Goal: Use online tool/utility: Utilize a website feature to perform a specific function

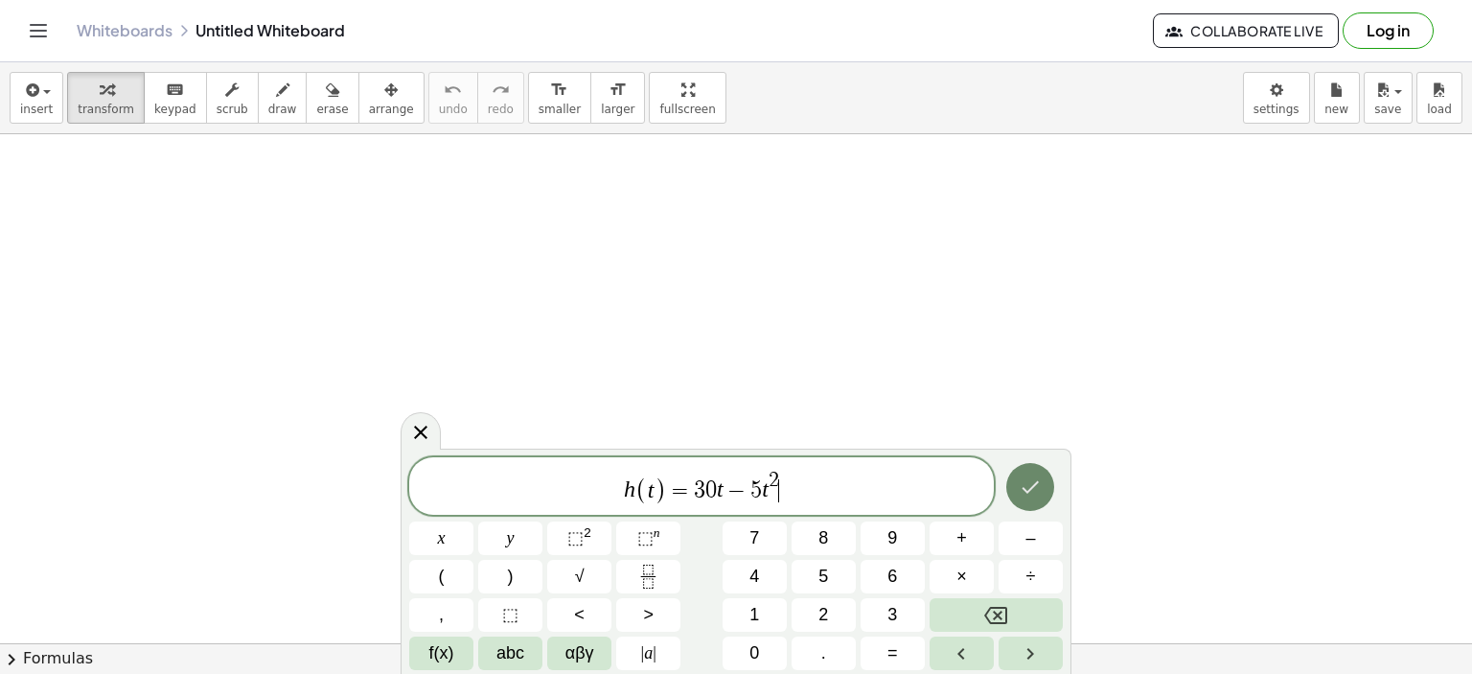
click at [1035, 486] on icon "Done" at bounding box center [1030, 486] width 23 height 23
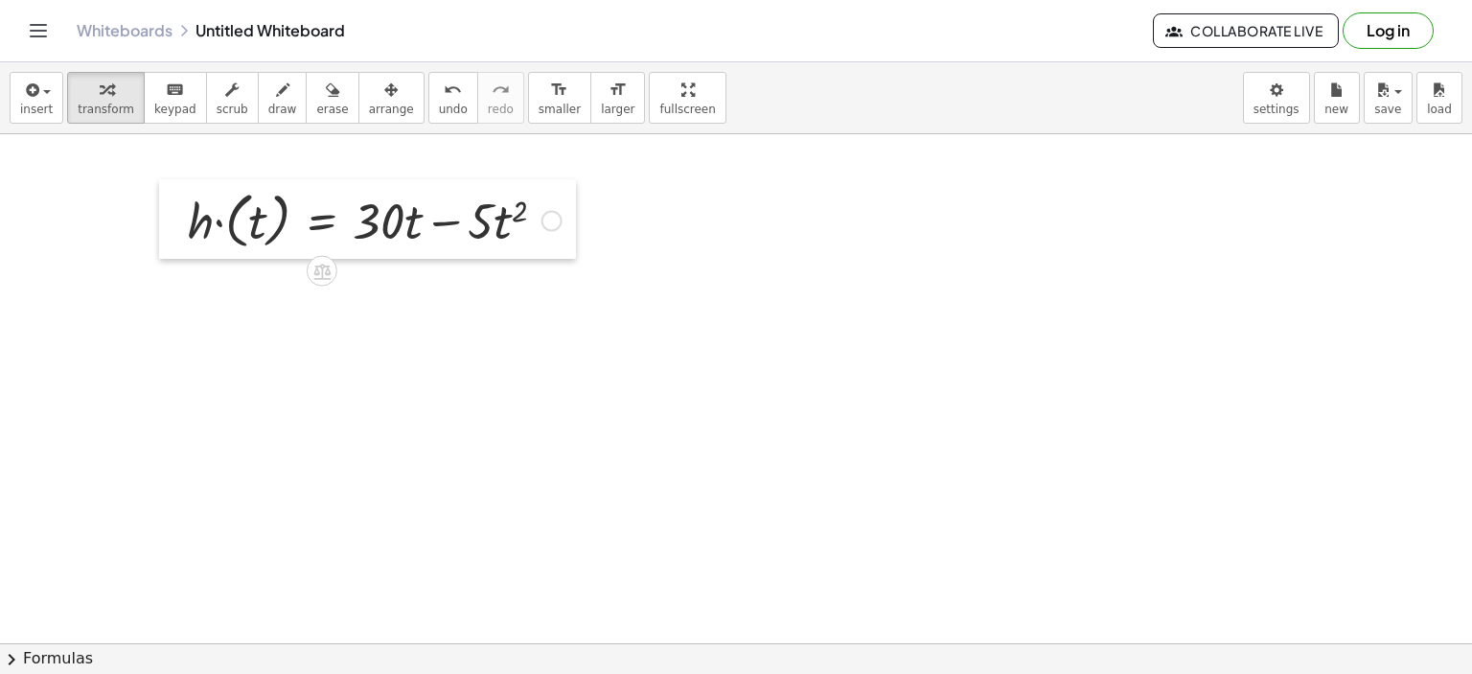
drag, startPoint x: 685, startPoint y: 418, endPoint x: 161, endPoint y: 193, distance: 570.5
click at [161, 193] on div at bounding box center [173, 219] width 29 height 80
click at [549, 222] on div at bounding box center [551, 220] width 21 height 21
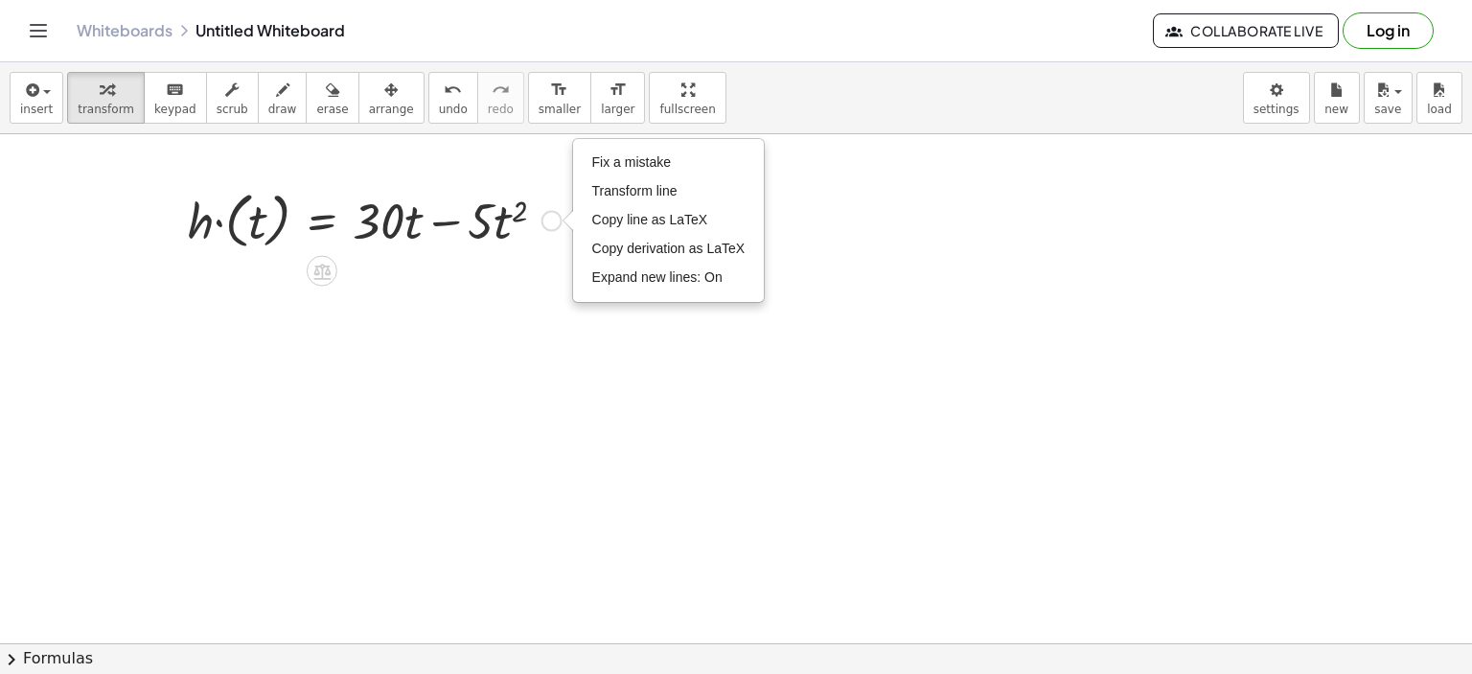
click at [549, 222] on div "Fix a mistake Transform line Copy line as LaTeX Copy derivation as LaTeX Expand…" at bounding box center [551, 220] width 21 height 21
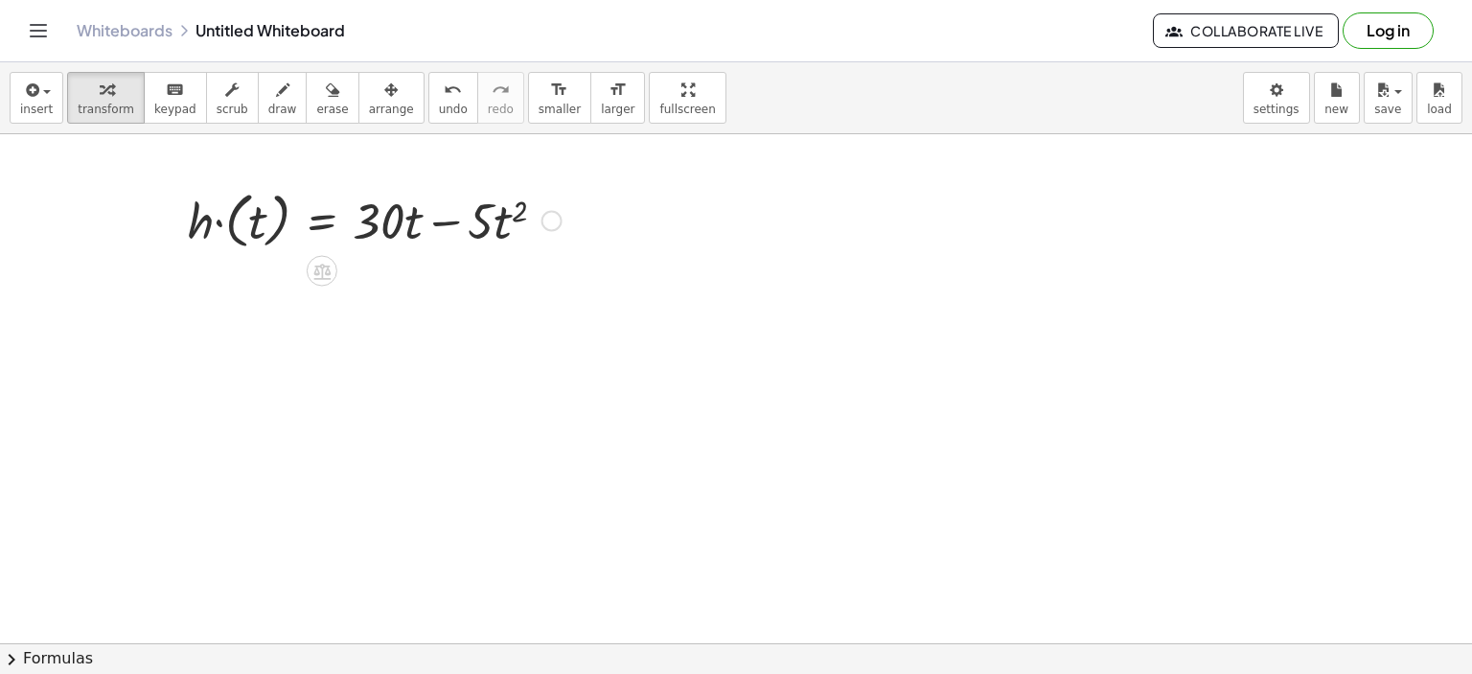
click at [550, 220] on div "Fix a mistake Transform line Copy line as LaTeX Copy derivation as LaTeX Expand…" at bounding box center [551, 220] width 21 height 21
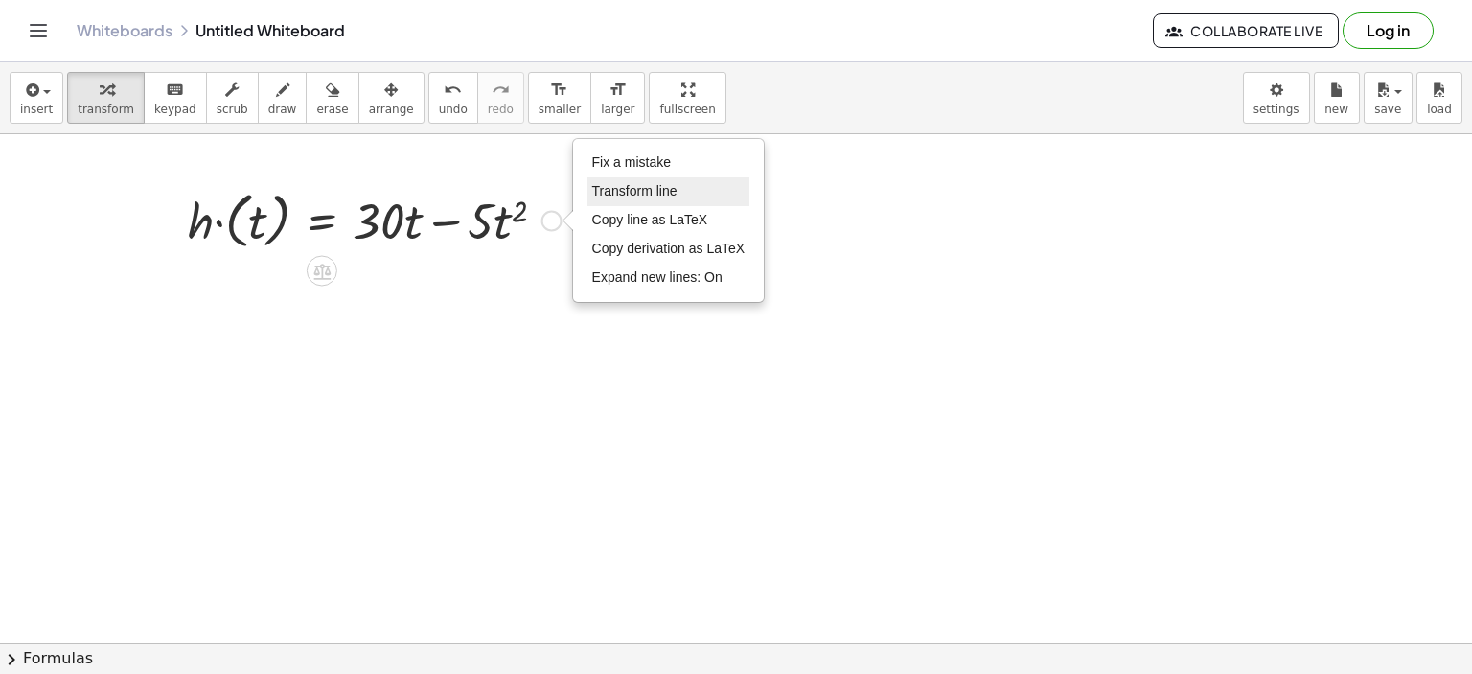
click at [632, 194] on span "Transform line" at bounding box center [634, 190] width 85 height 15
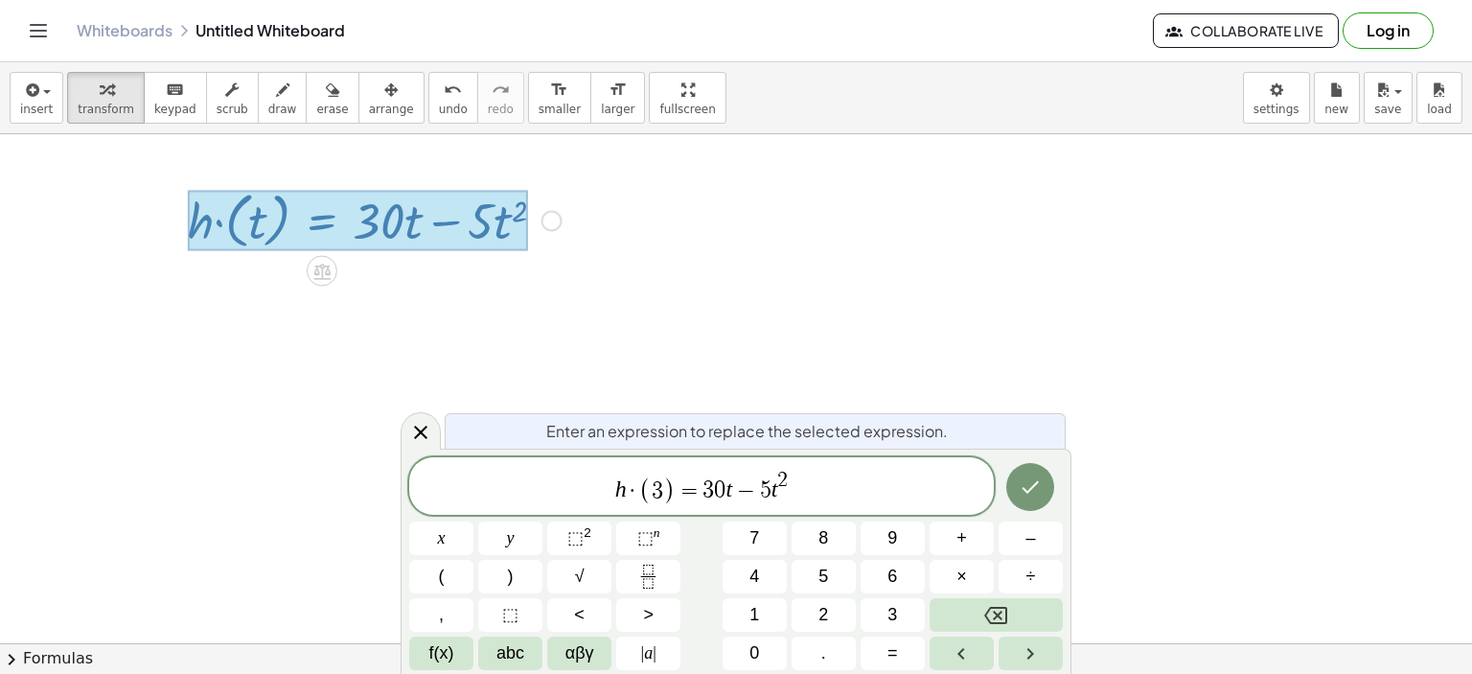
click at [730, 492] on span "h · ( 3 ​ ) = 3 0 t − 5 t 2" at bounding box center [701, 487] width 585 height 37
drag, startPoint x: 730, startPoint y: 492, endPoint x: 744, endPoint y: 508, distance: 21.1
click at [787, 489] on span "2" at bounding box center [792, 480] width 11 height 21
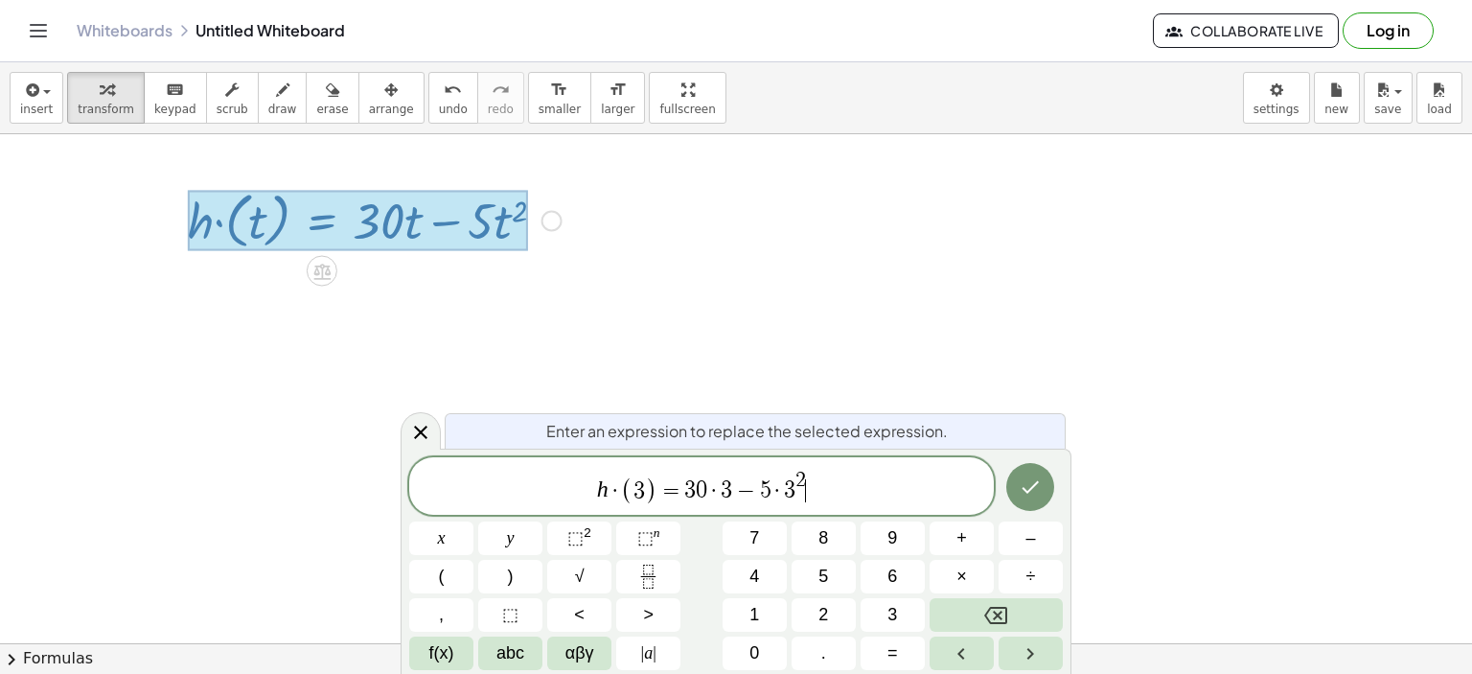
click at [835, 492] on span "h · ( 3 ) = 3 0 · 3 − 5 · 3 2 ​" at bounding box center [701, 487] width 585 height 37
click at [1037, 490] on icon "Done" at bounding box center [1030, 486] width 23 height 23
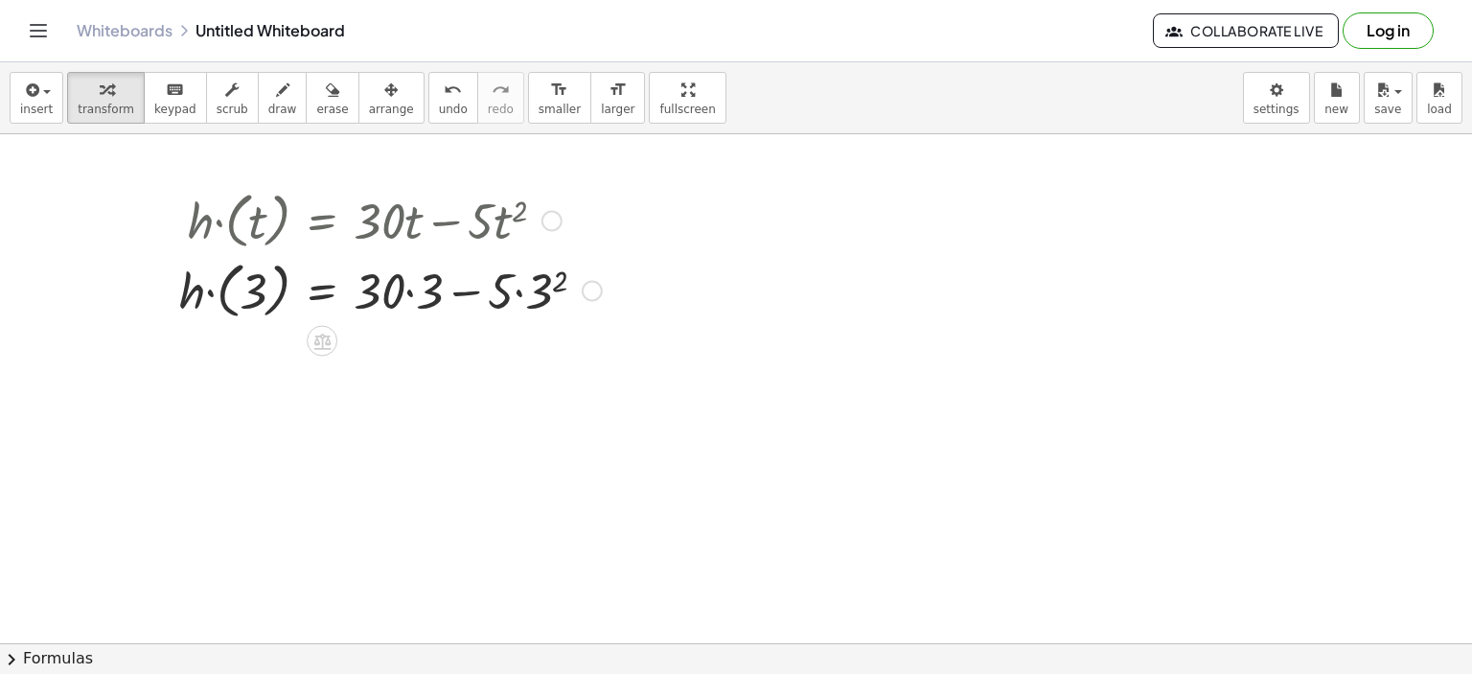
click at [460, 289] on div at bounding box center [391, 289] width 442 height 70
click at [556, 287] on div at bounding box center [391, 289] width 442 height 70
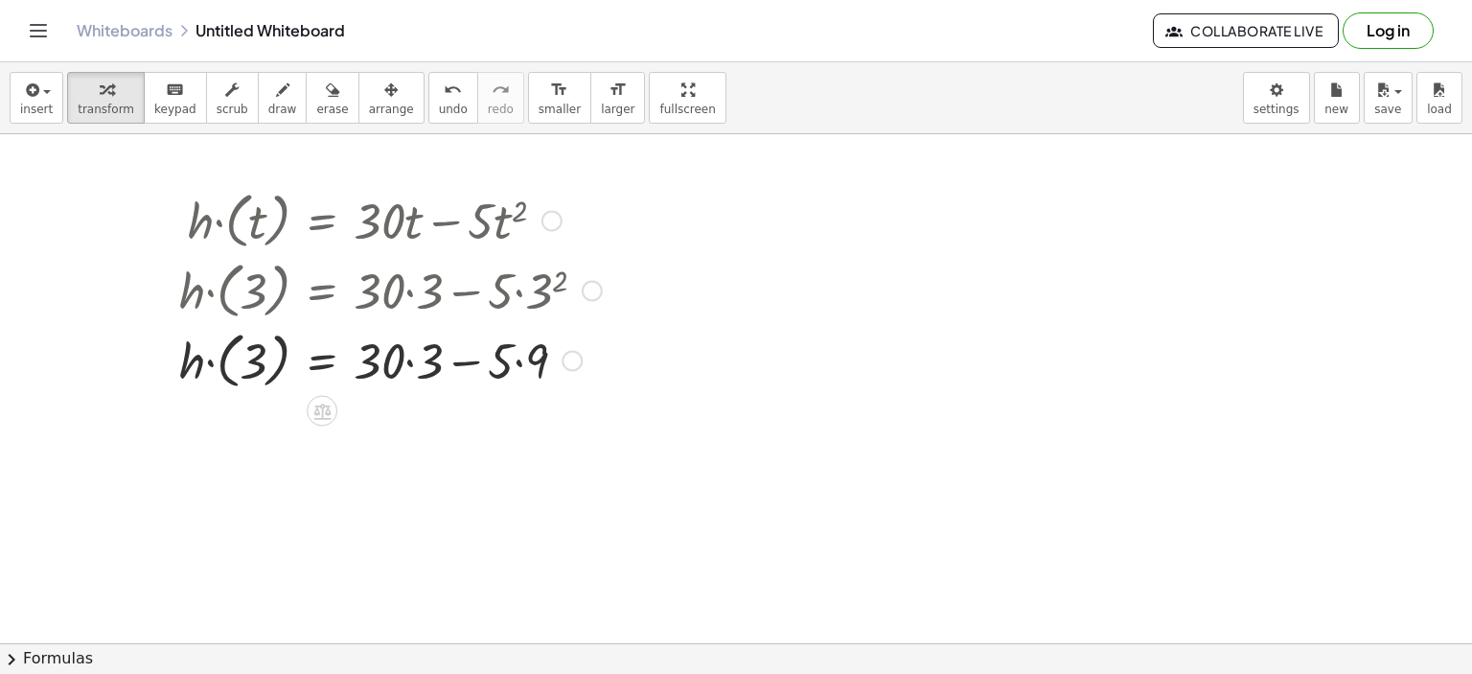
click at [410, 363] on div at bounding box center [391, 359] width 442 height 70
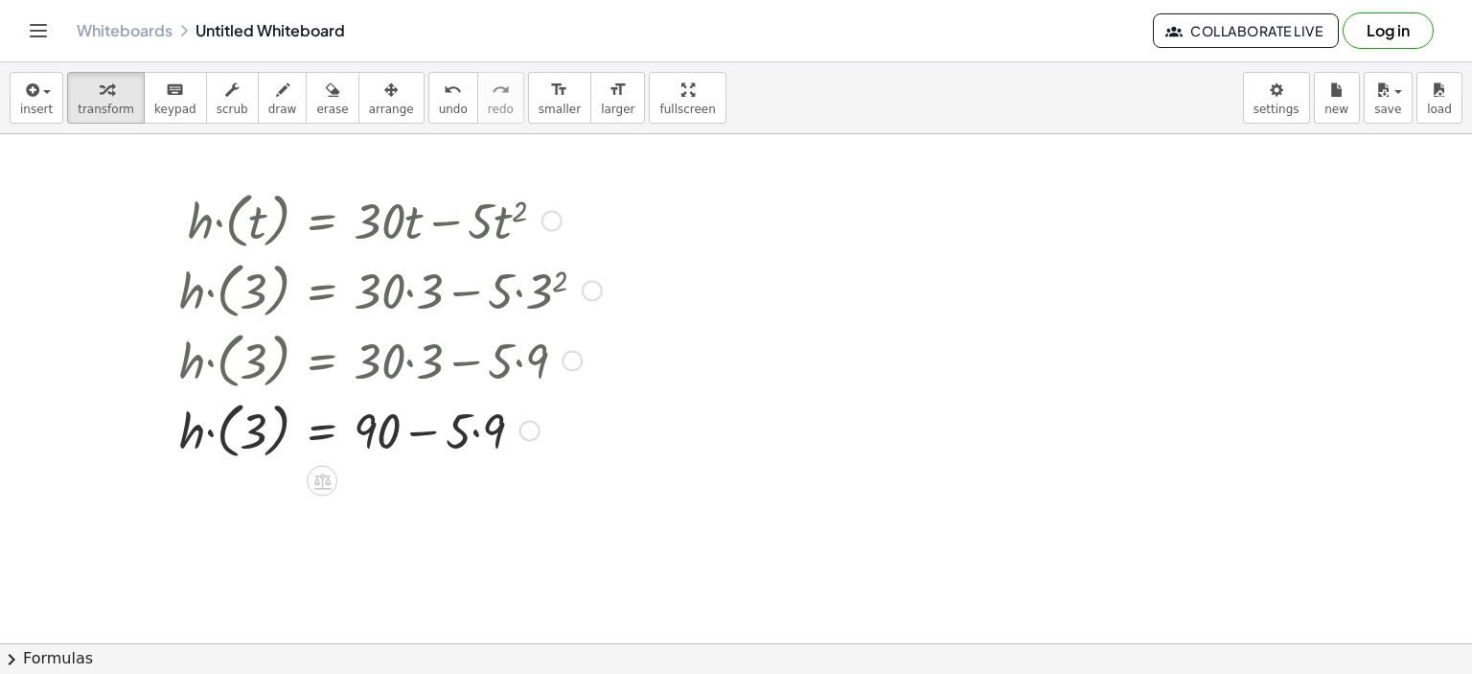
click at [473, 432] on div at bounding box center [391, 429] width 442 height 70
click at [429, 432] on div at bounding box center [391, 429] width 442 height 70
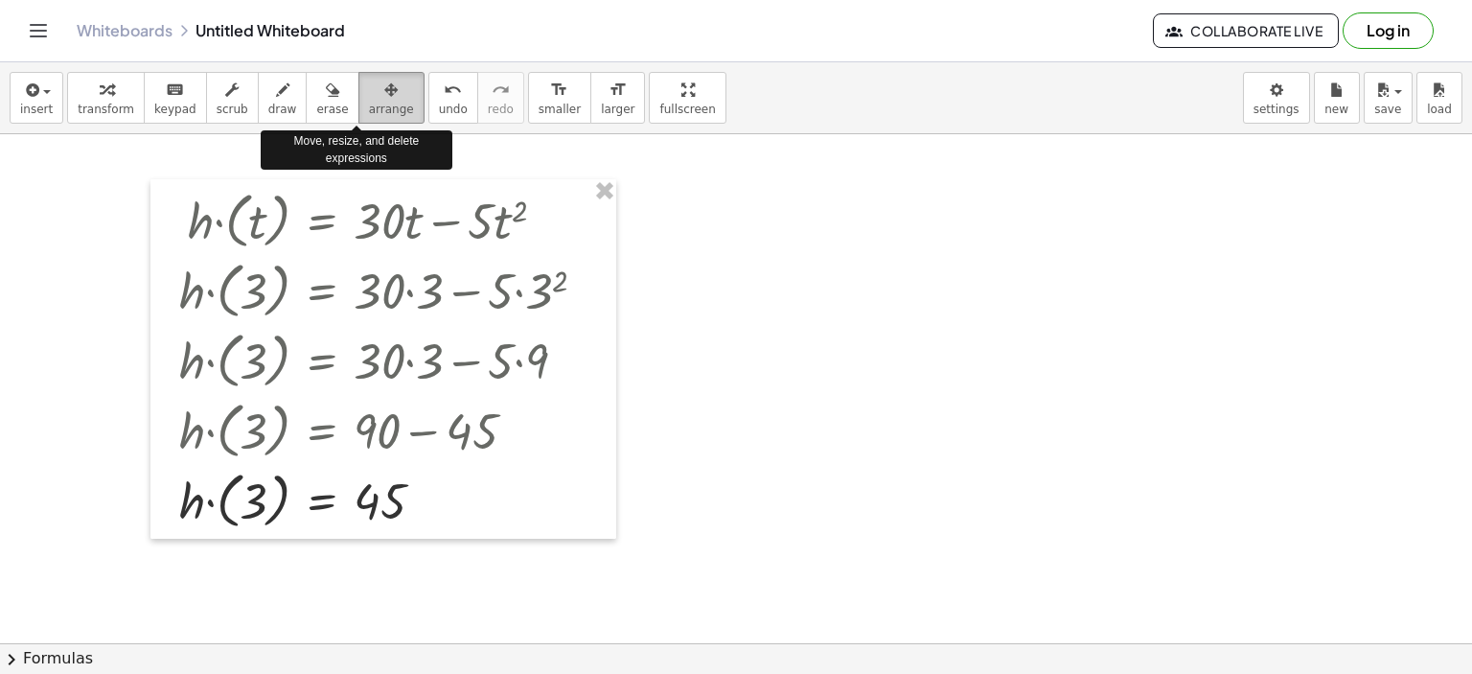
click at [369, 104] on span "arrange" at bounding box center [391, 109] width 45 height 13
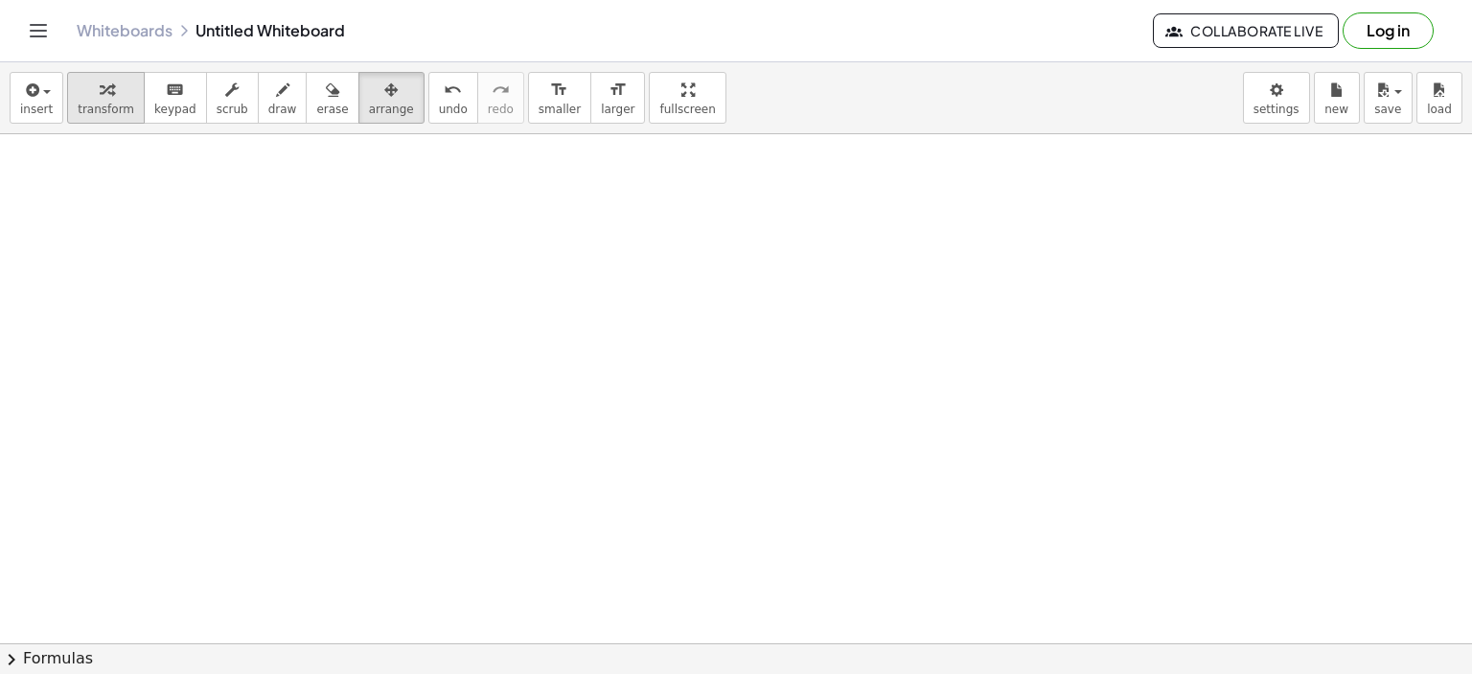
click at [100, 95] on icon "button" at bounding box center [106, 90] width 13 height 23
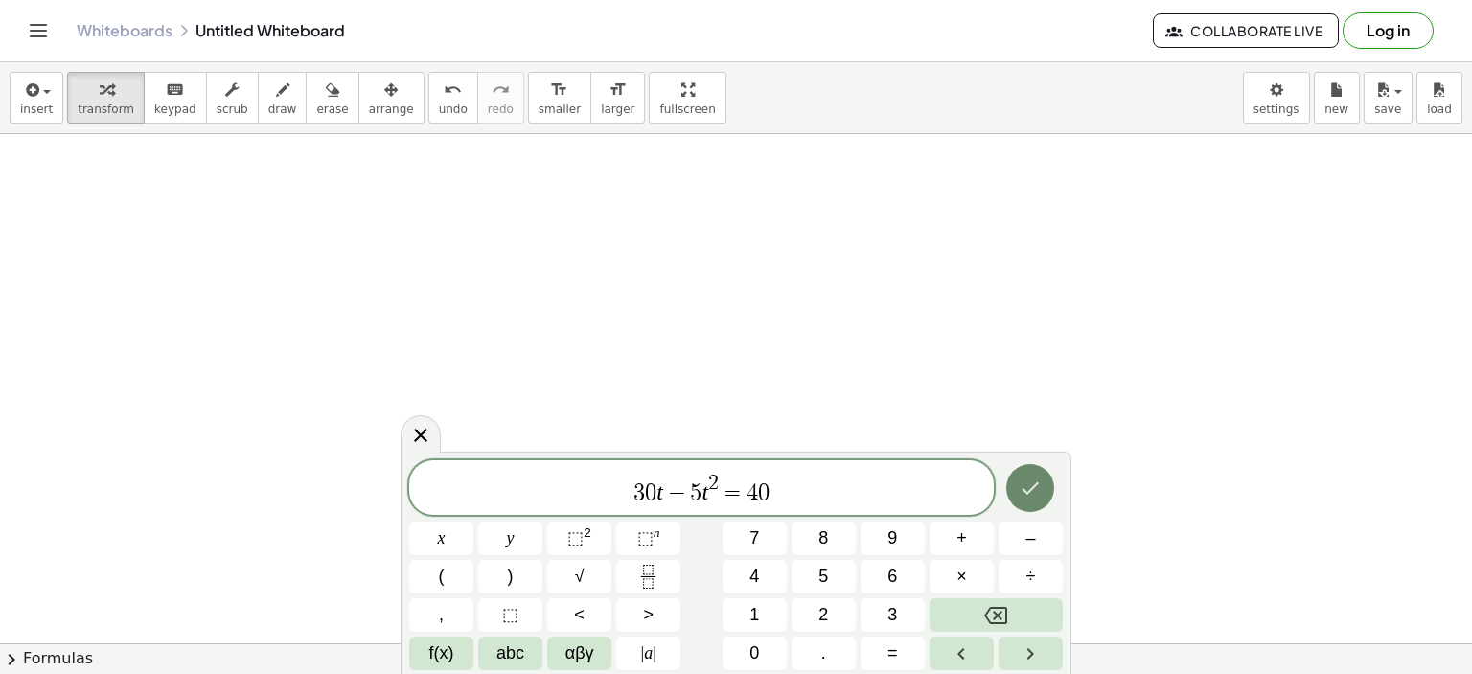
click at [1031, 490] on icon "Done" at bounding box center [1031, 488] width 17 height 12
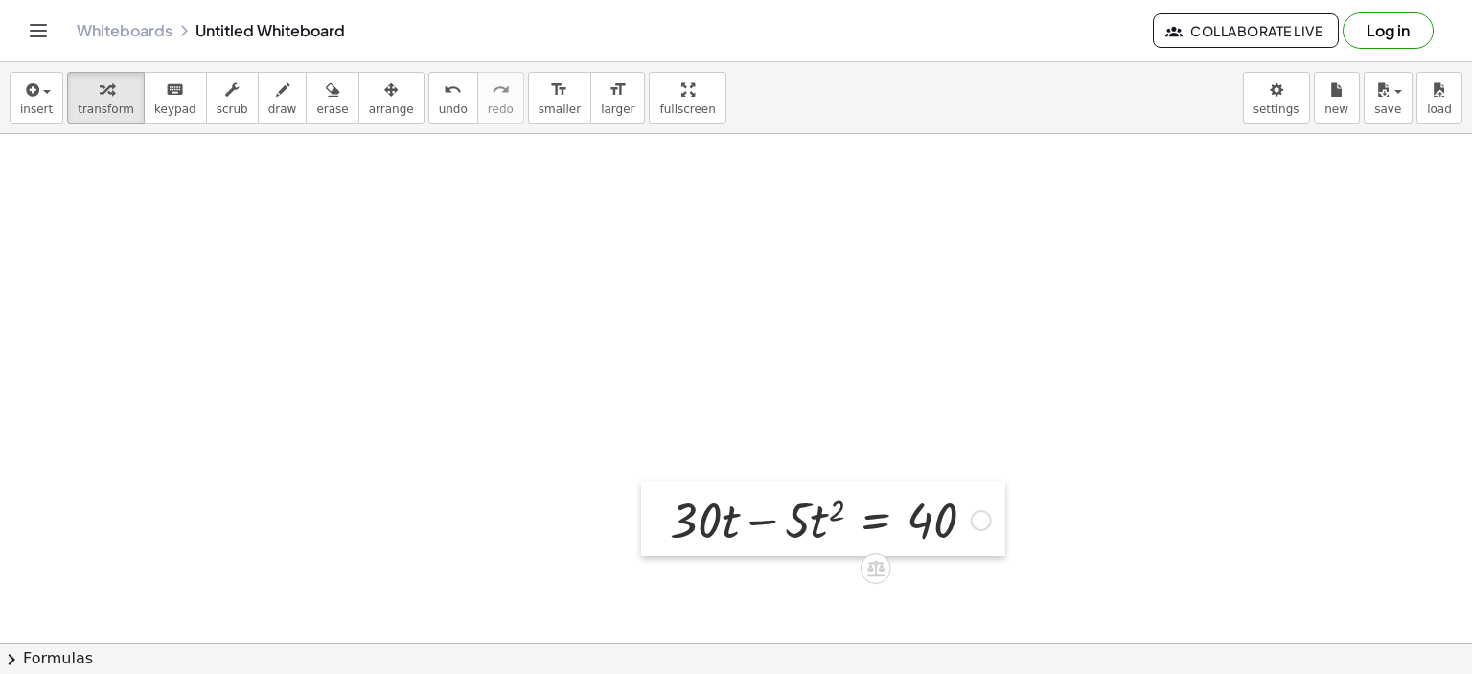
drag, startPoint x: 666, startPoint y: 512, endPoint x: 563, endPoint y: 424, distance: 135.2
click at [647, 502] on div at bounding box center [655, 518] width 29 height 75
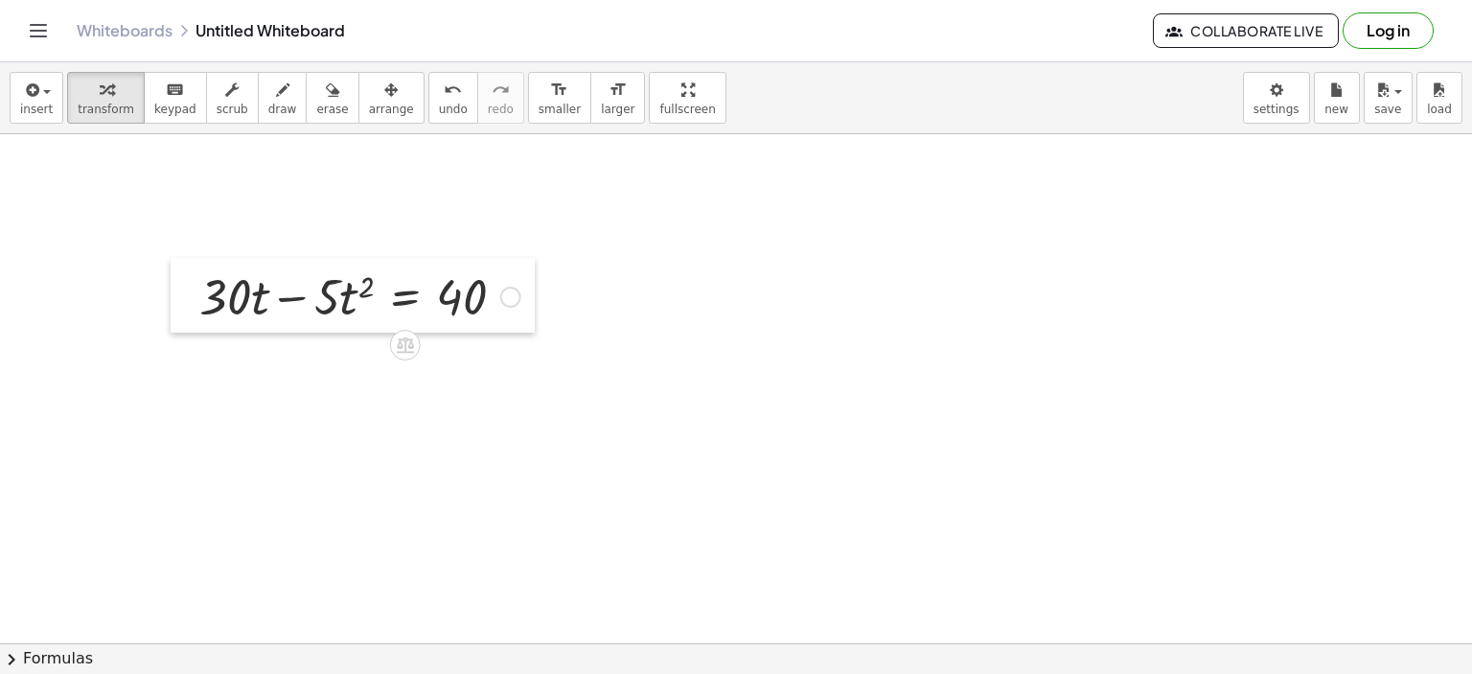
drag, startPoint x: 563, startPoint y: 424, endPoint x: 139, endPoint y: 254, distance: 457.2
click at [171, 266] on div at bounding box center [185, 295] width 29 height 75
click at [171, 258] on div at bounding box center [185, 295] width 29 height 75
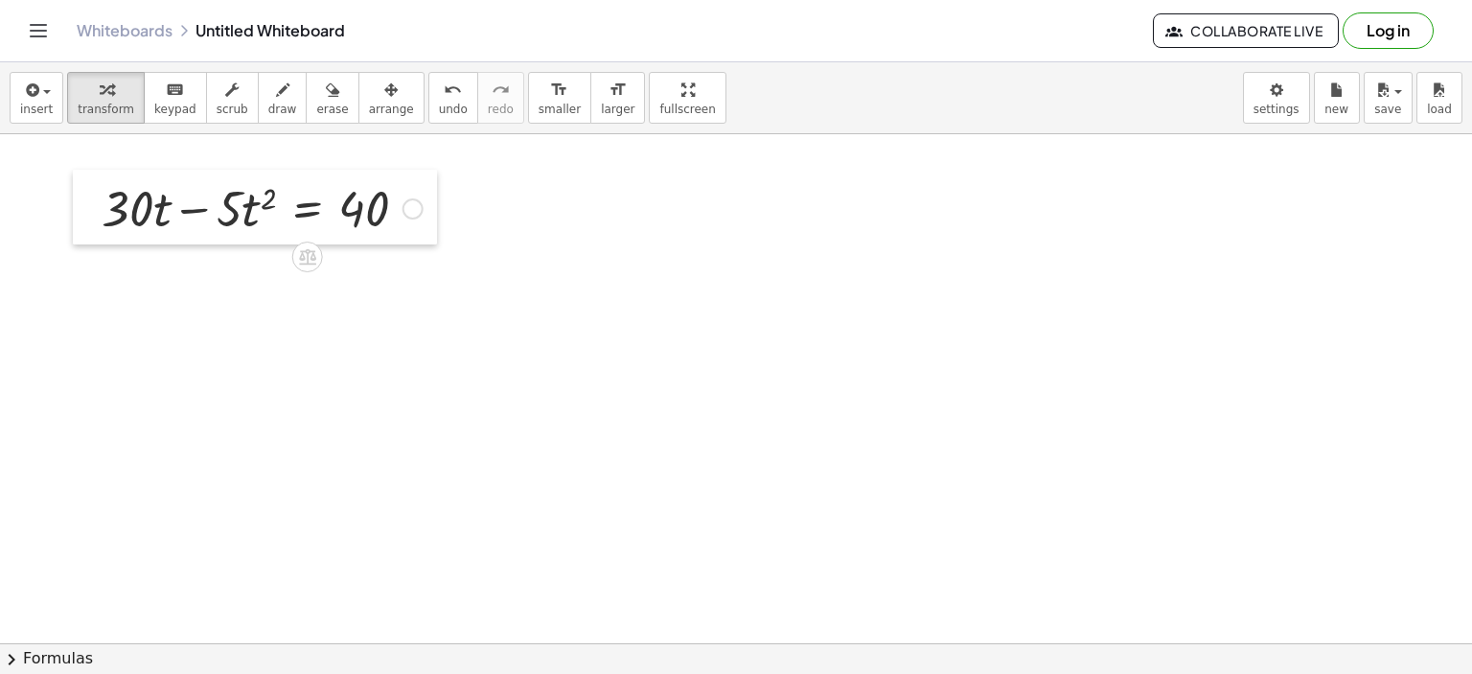
drag, startPoint x: 139, startPoint y: 254, endPoint x: 72, endPoint y: 180, distance: 99.7
drag, startPoint x: 356, startPoint y: 210, endPoint x: 261, endPoint y: 210, distance: 95.8
click at [261, 210] on div at bounding box center [262, 206] width 340 height 65
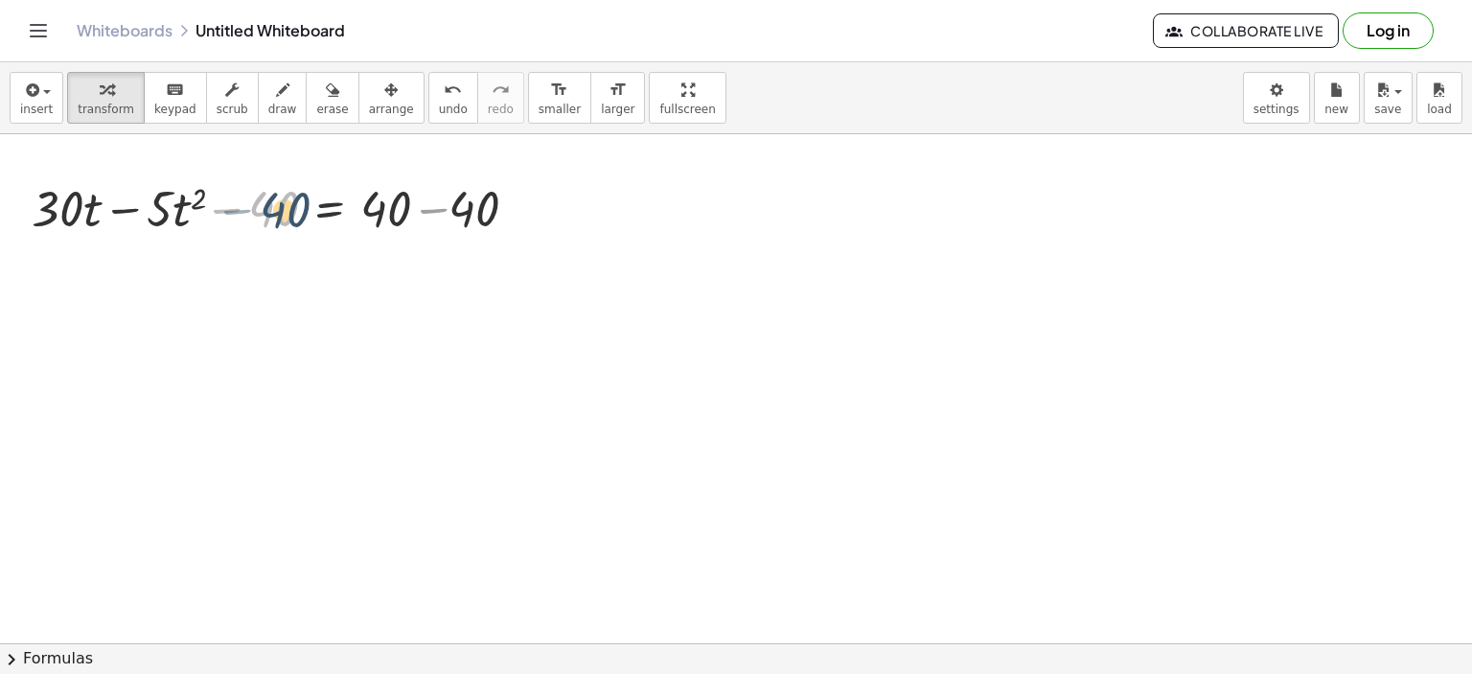
drag, startPoint x: 264, startPoint y: 211, endPoint x: 276, endPoint y: 212, distance: 11.5
click at [276, 212] on div at bounding box center [284, 206] width 530 height 65
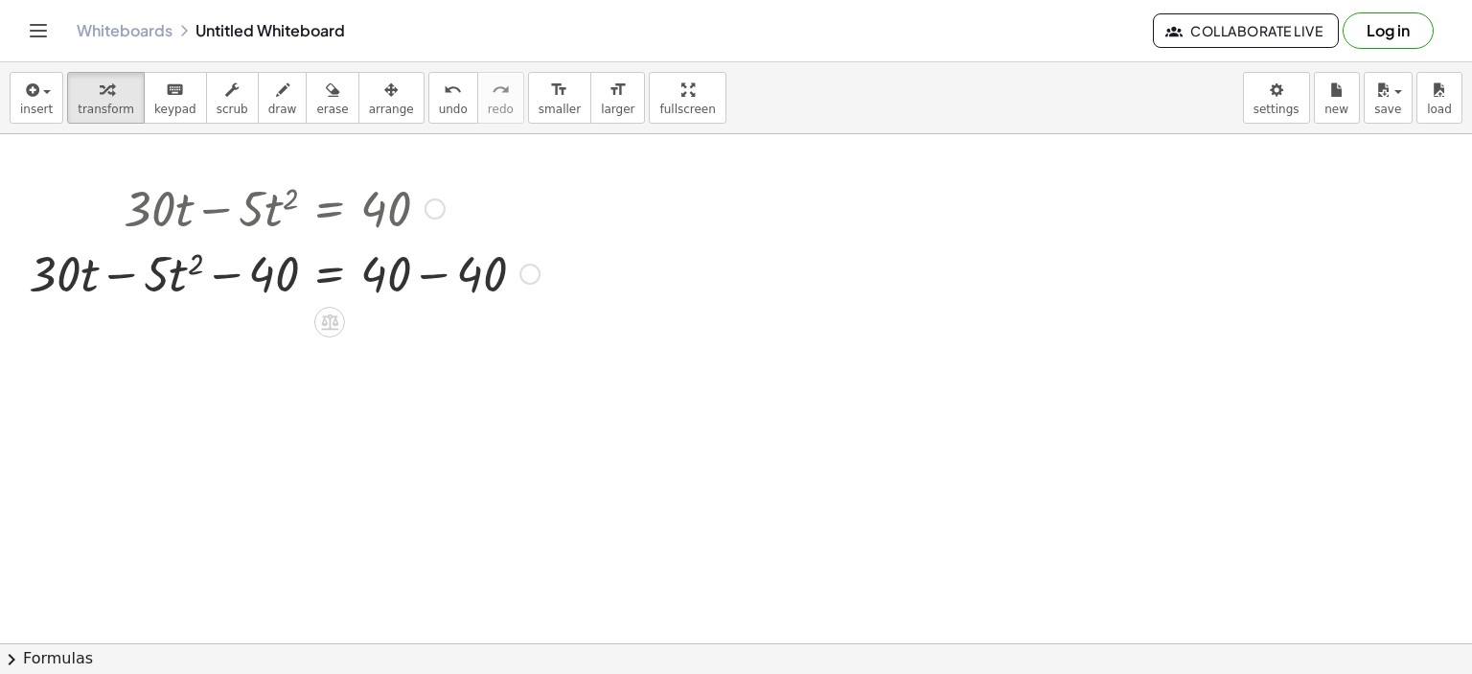
click at [437, 267] on div at bounding box center [284, 272] width 530 height 65
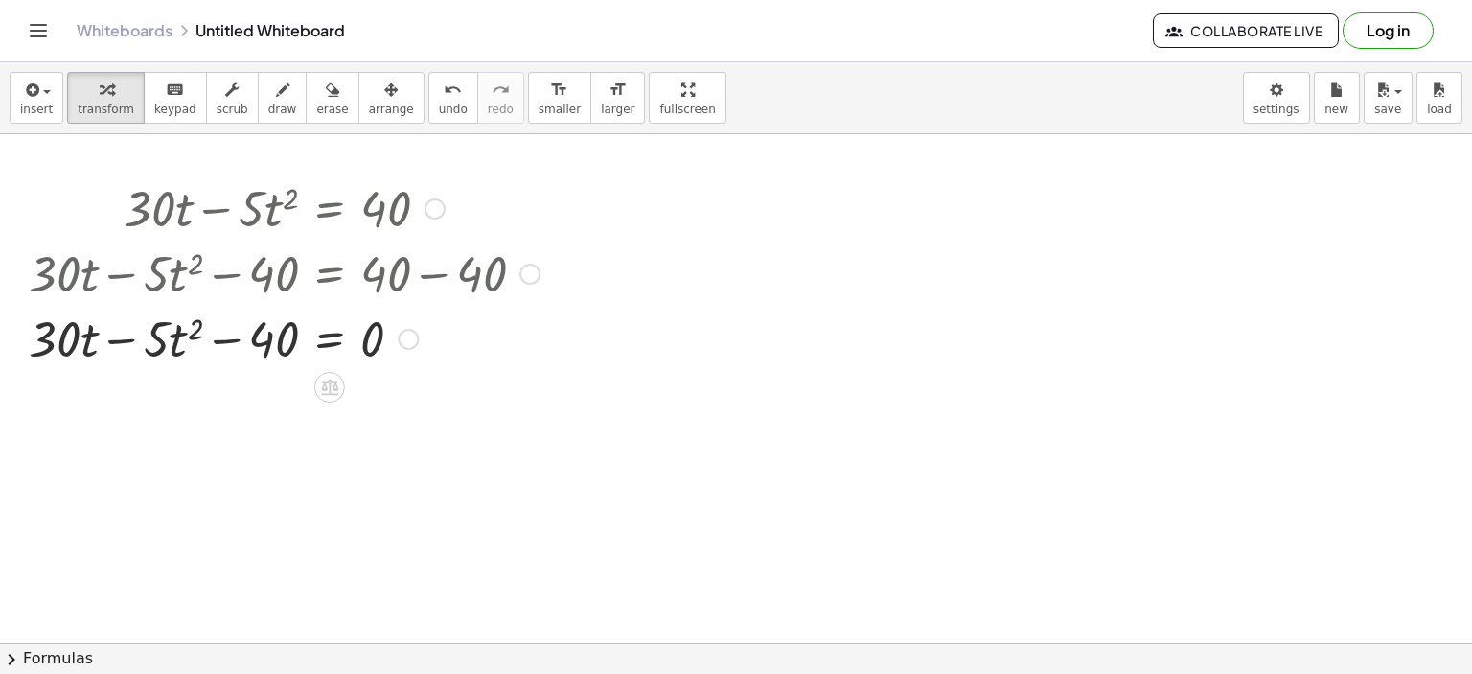
click at [410, 340] on div at bounding box center [408, 339] width 21 height 21
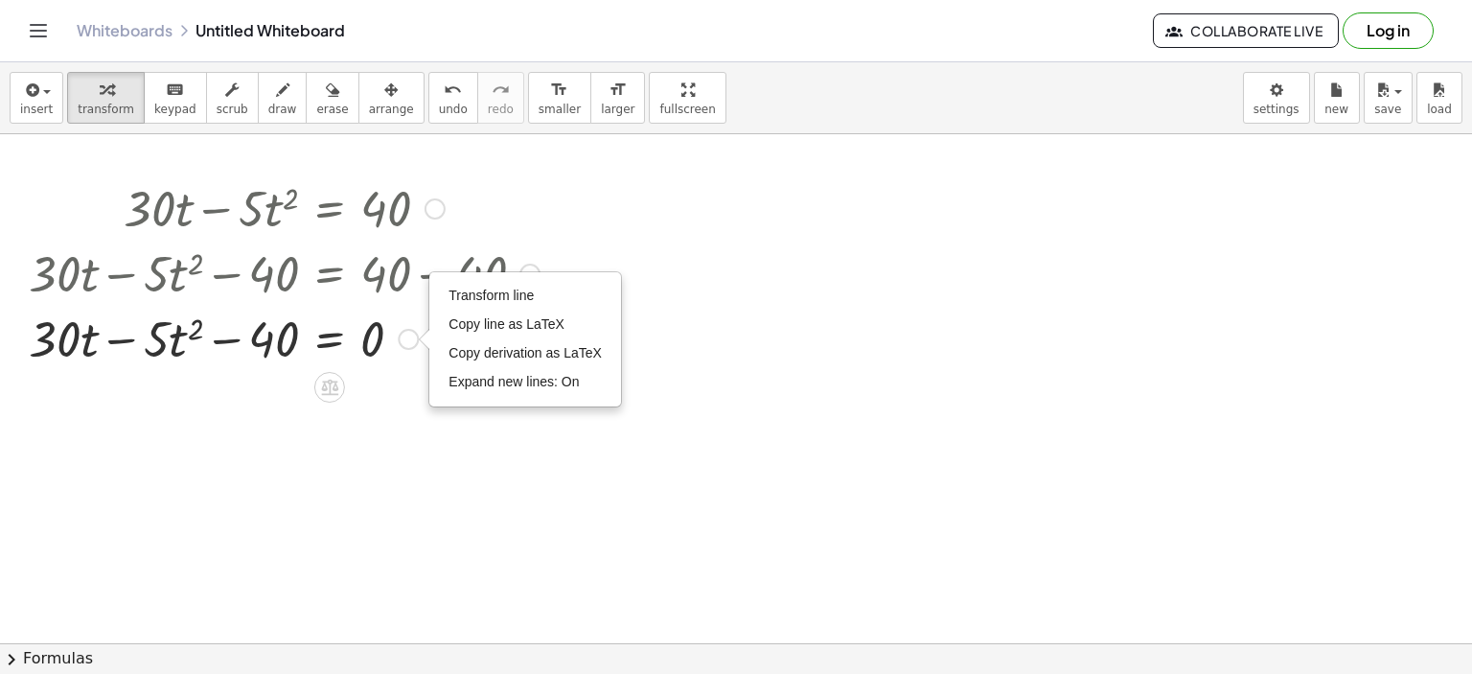
drag, startPoint x: 422, startPoint y: 286, endPoint x: 425, endPoint y: 267, distance: 18.6
click at [425, 272] on div at bounding box center [284, 272] width 530 height 65
click at [425, 267] on div at bounding box center [284, 272] width 530 height 65
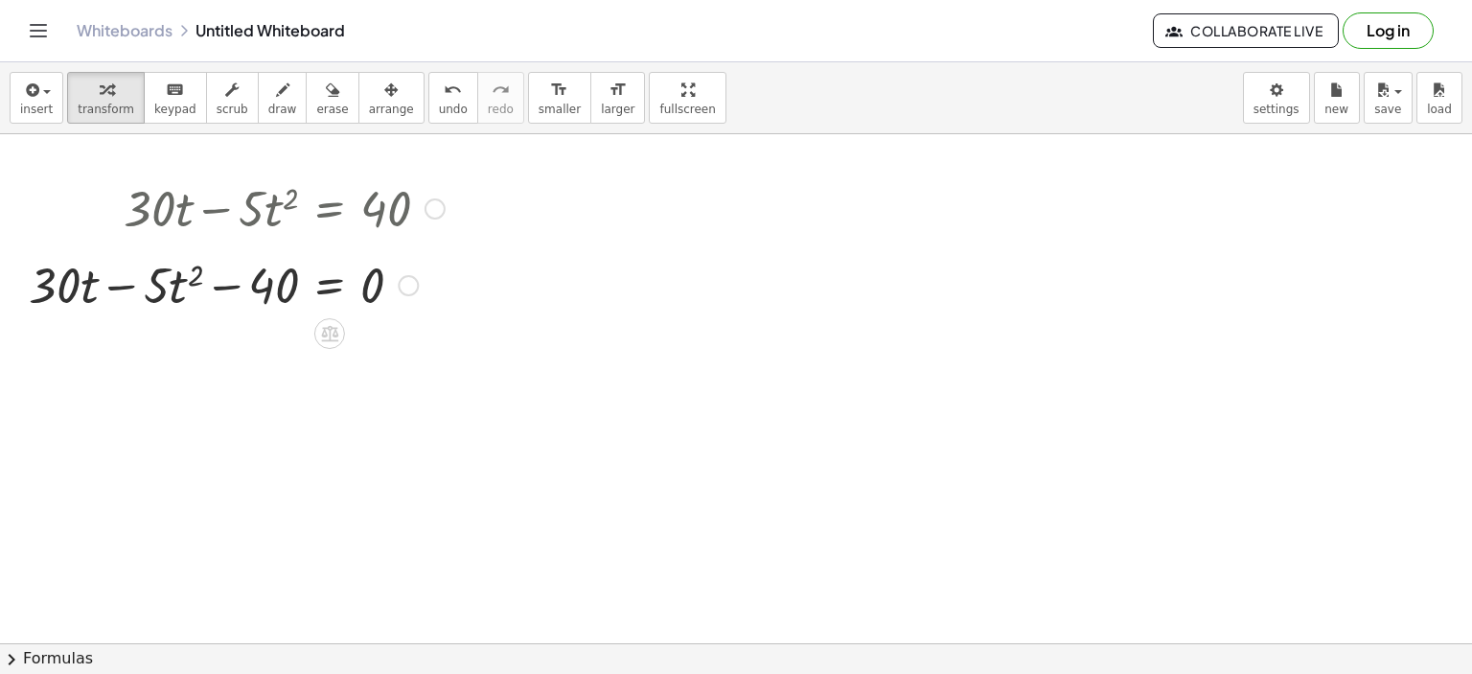
drag, startPoint x: 406, startPoint y: 333, endPoint x: 406, endPoint y: 264, distance: 70.0
click at [330, 286] on div "+ · 30 · t − · 5 · t 2 = − 40 0 Transform line Copy line as LaTeX Copy derivati…" at bounding box center [330, 286] width 0 height 0
click at [406, 258] on div at bounding box center [236, 275] width 435 height 65
click at [117, 275] on div at bounding box center [236, 272] width 435 height 65
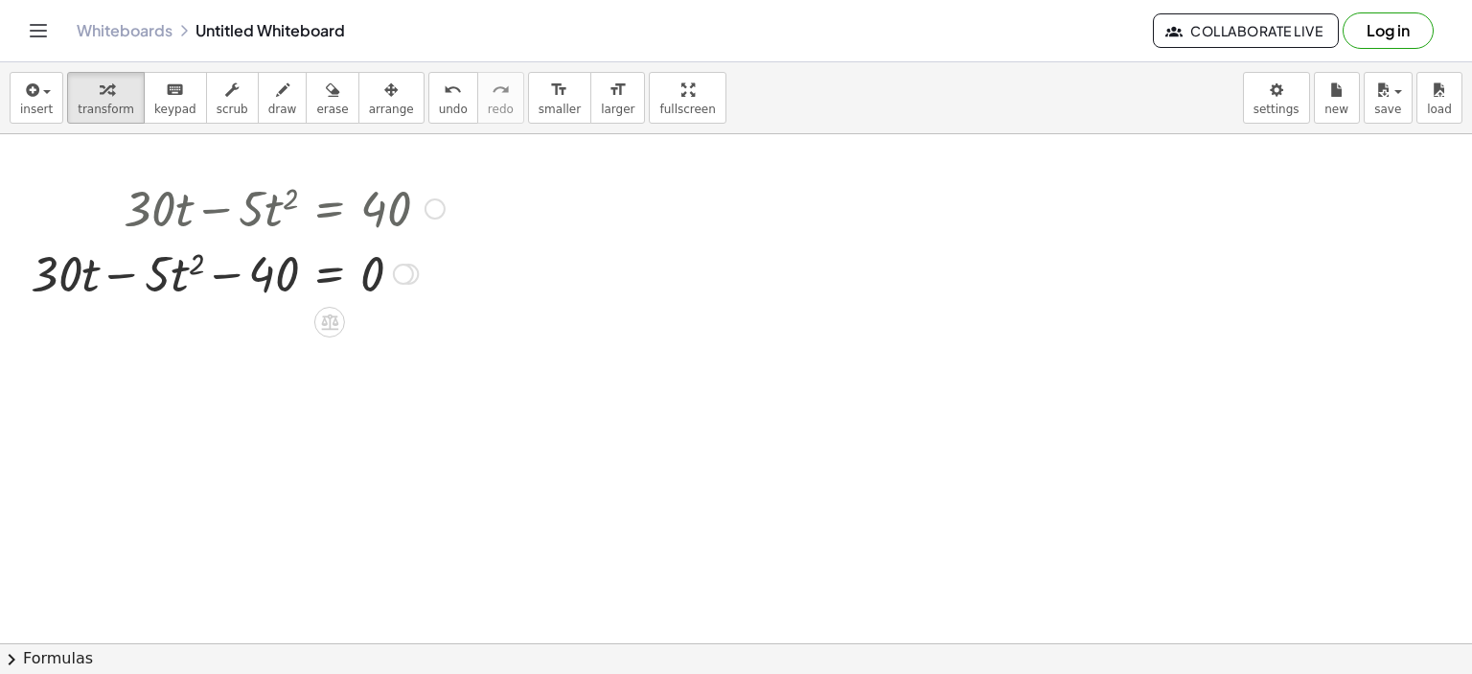
click at [117, 275] on div at bounding box center [236, 272] width 435 height 65
click at [103, 278] on div at bounding box center [236, 272] width 435 height 65
click at [76, 279] on div at bounding box center [236, 272] width 435 height 65
drag, startPoint x: 69, startPoint y: 279, endPoint x: 46, endPoint y: 277, distance: 23.1
click at [51, 277] on div at bounding box center [236, 272] width 435 height 65
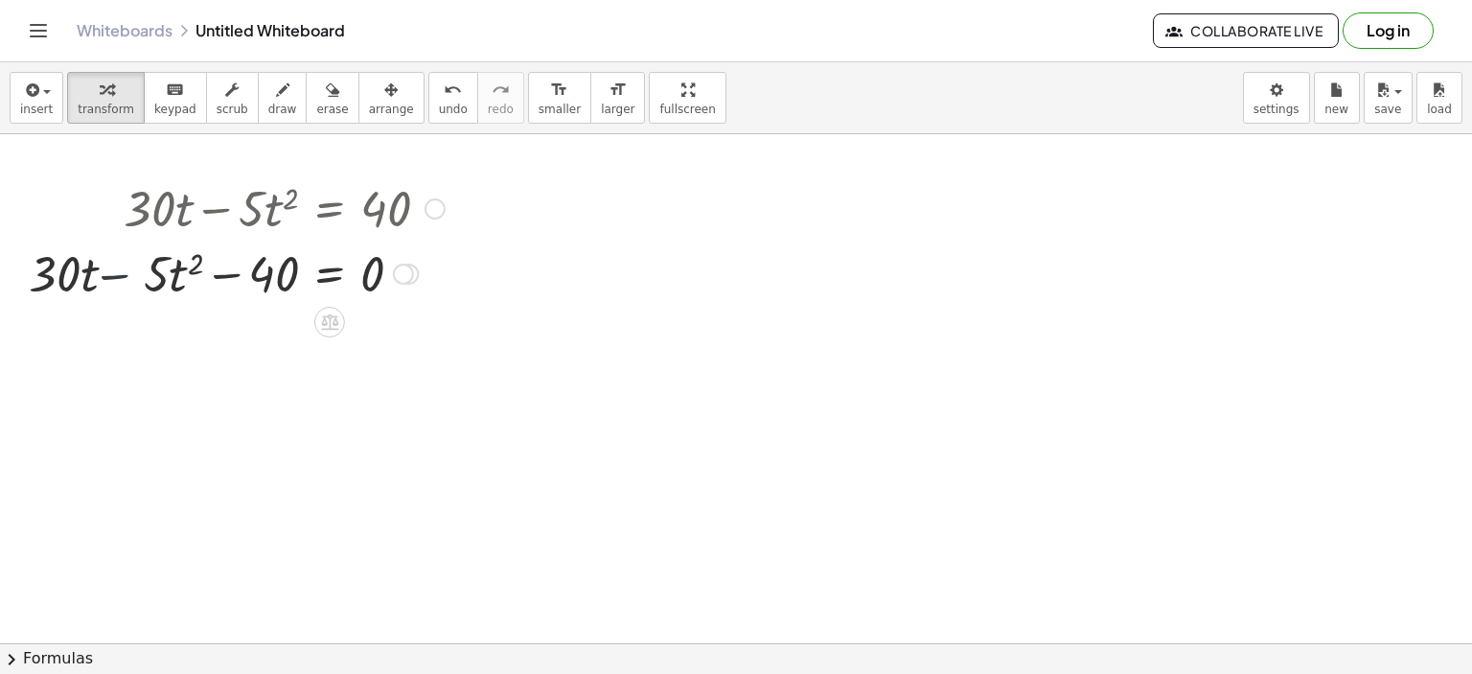
click at [45, 277] on div at bounding box center [236, 272] width 435 height 65
click at [44, 276] on div at bounding box center [236, 272] width 435 height 65
click at [147, 285] on div at bounding box center [236, 272] width 435 height 65
drag, startPoint x: 124, startPoint y: 293, endPoint x: 45, endPoint y: 297, distance: 78.7
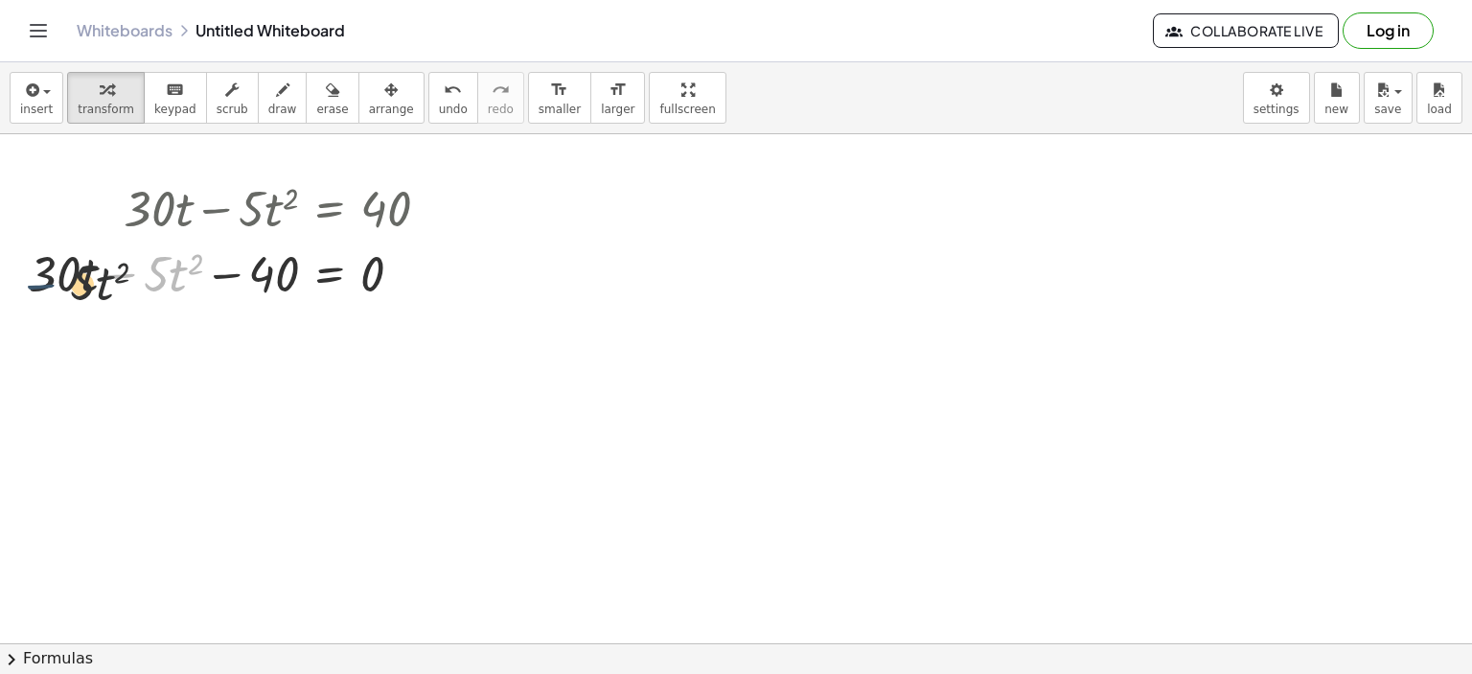
click at [45, 297] on div at bounding box center [236, 272] width 435 height 65
click at [142, 287] on div at bounding box center [236, 272] width 435 height 65
drag, startPoint x: 130, startPoint y: 270, endPoint x: 0, endPoint y: 276, distance: 130.5
click at [0, 276] on div "+ · 30 · t − · 5 · t 2 = 40 + · 30 · t − · 5 · t 2 − 40 = + 40 − 40 − · 5 · t 2…" at bounding box center [229, 240] width 459 height 140
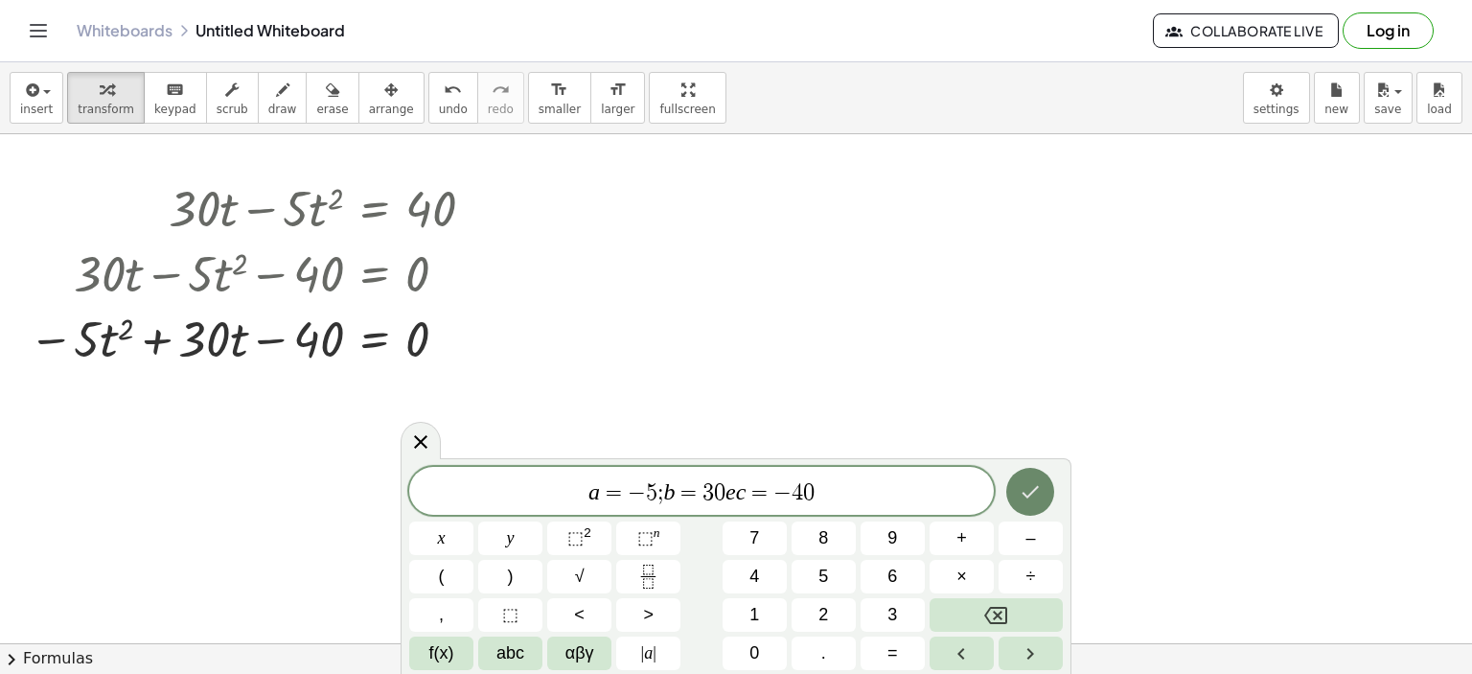
click at [1042, 490] on icon "Done" at bounding box center [1030, 491] width 23 height 23
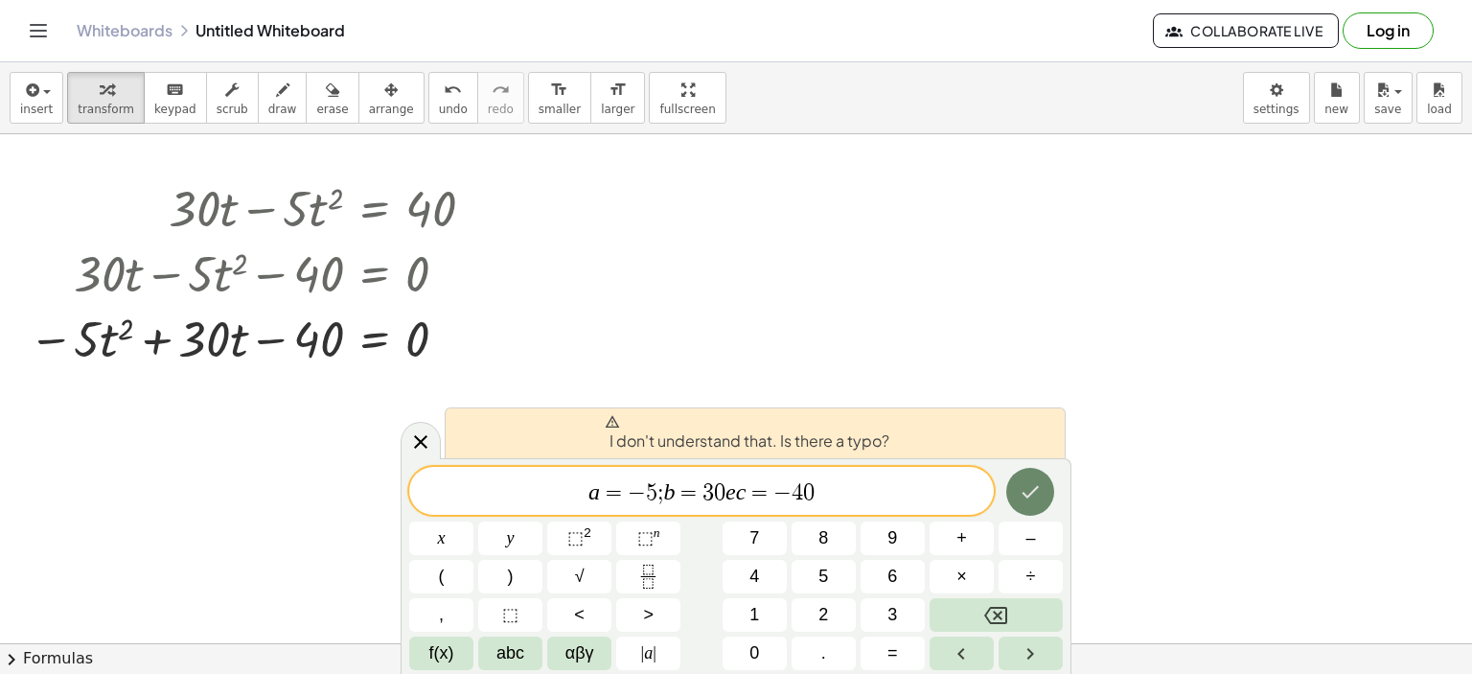
click at [1042, 490] on icon "Done" at bounding box center [1030, 491] width 23 height 23
click at [829, 497] on span "a = − 5 ; b = 3 0 e c = − 4 0 ​" at bounding box center [701, 492] width 585 height 27
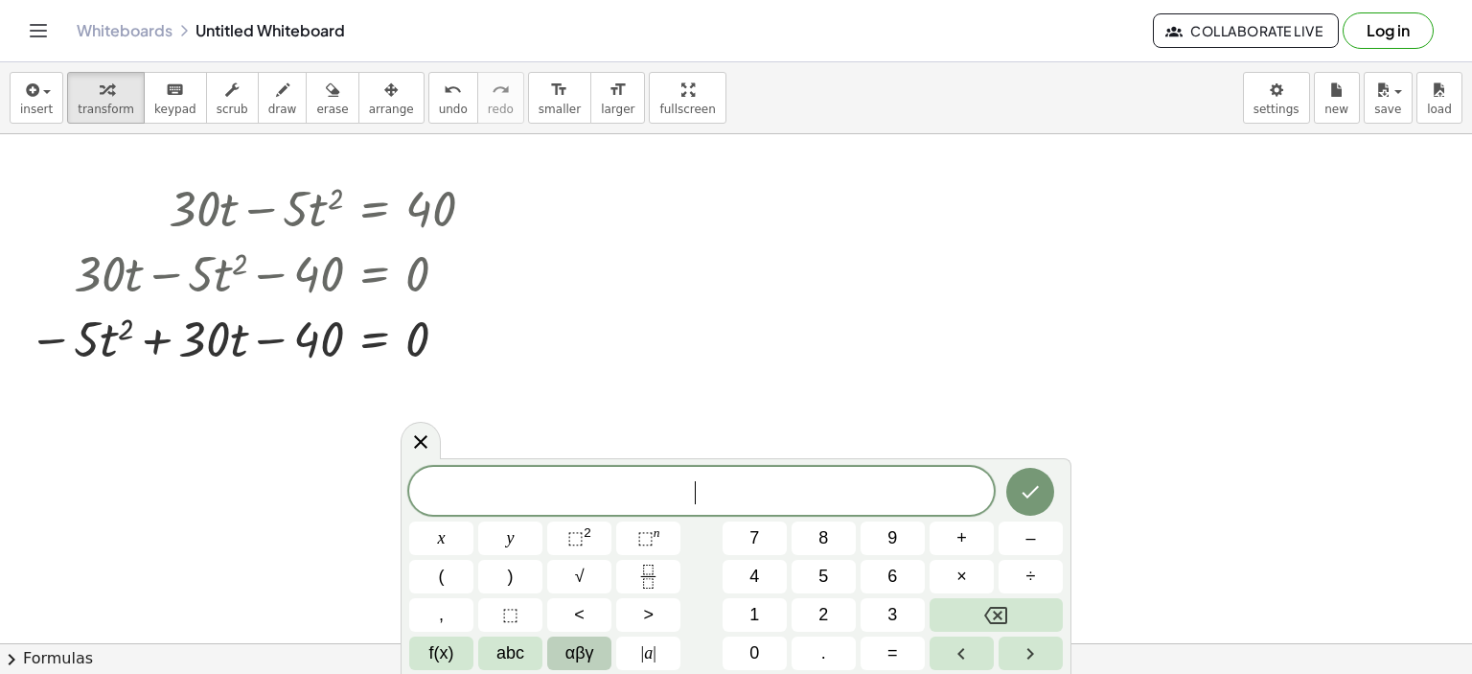
click at [579, 654] on span "αβγ" at bounding box center [579, 653] width 29 height 26
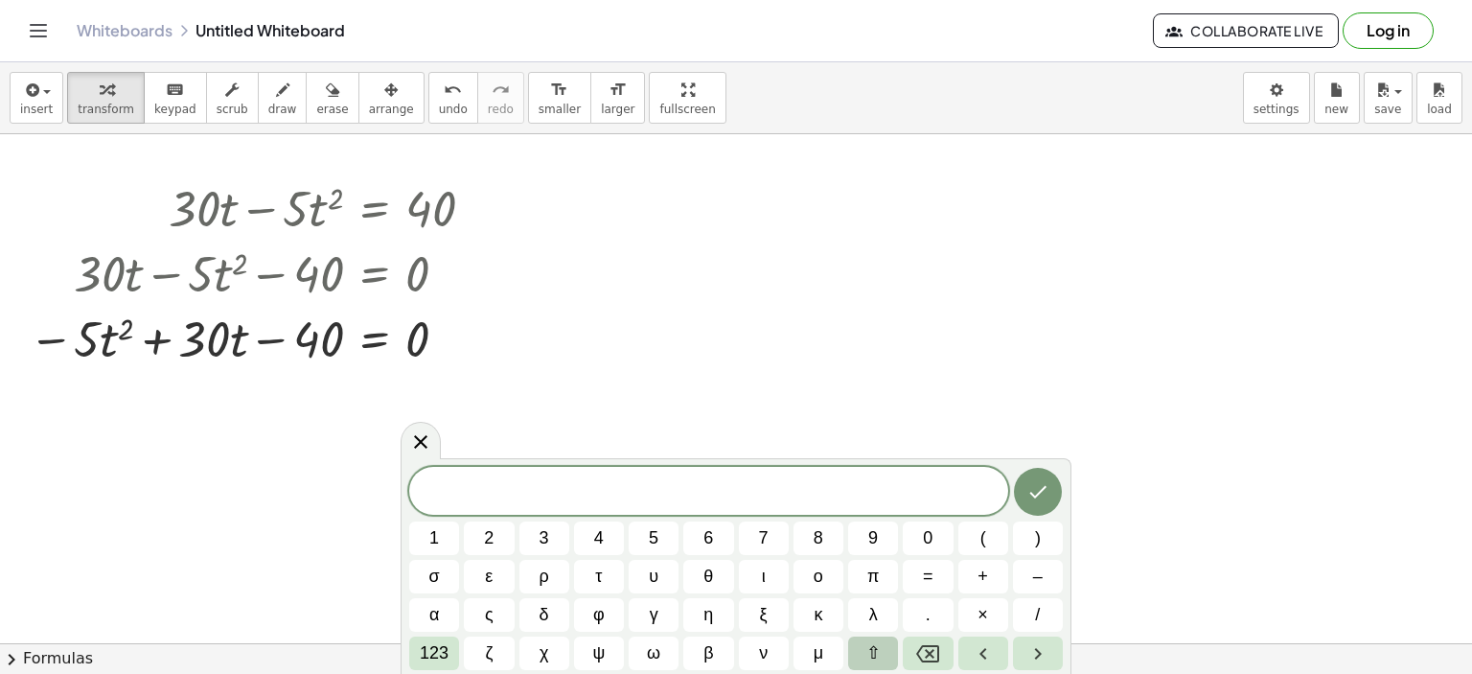
click at [878, 646] on span "⇧" at bounding box center [873, 653] width 14 height 26
click at [540, 606] on span "δ" at bounding box center [544, 615] width 11 height 26
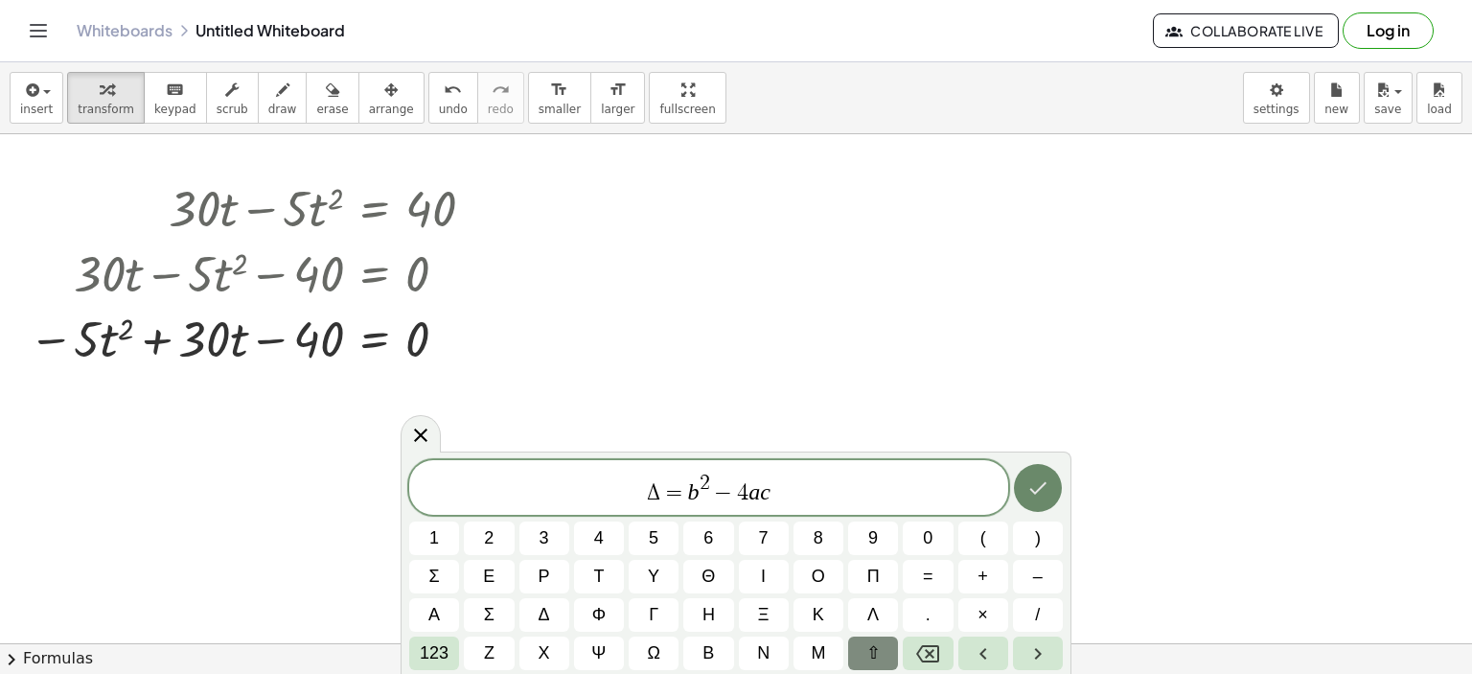
click at [1037, 497] on icon "Done" at bounding box center [1037, 487] width 23 height 23
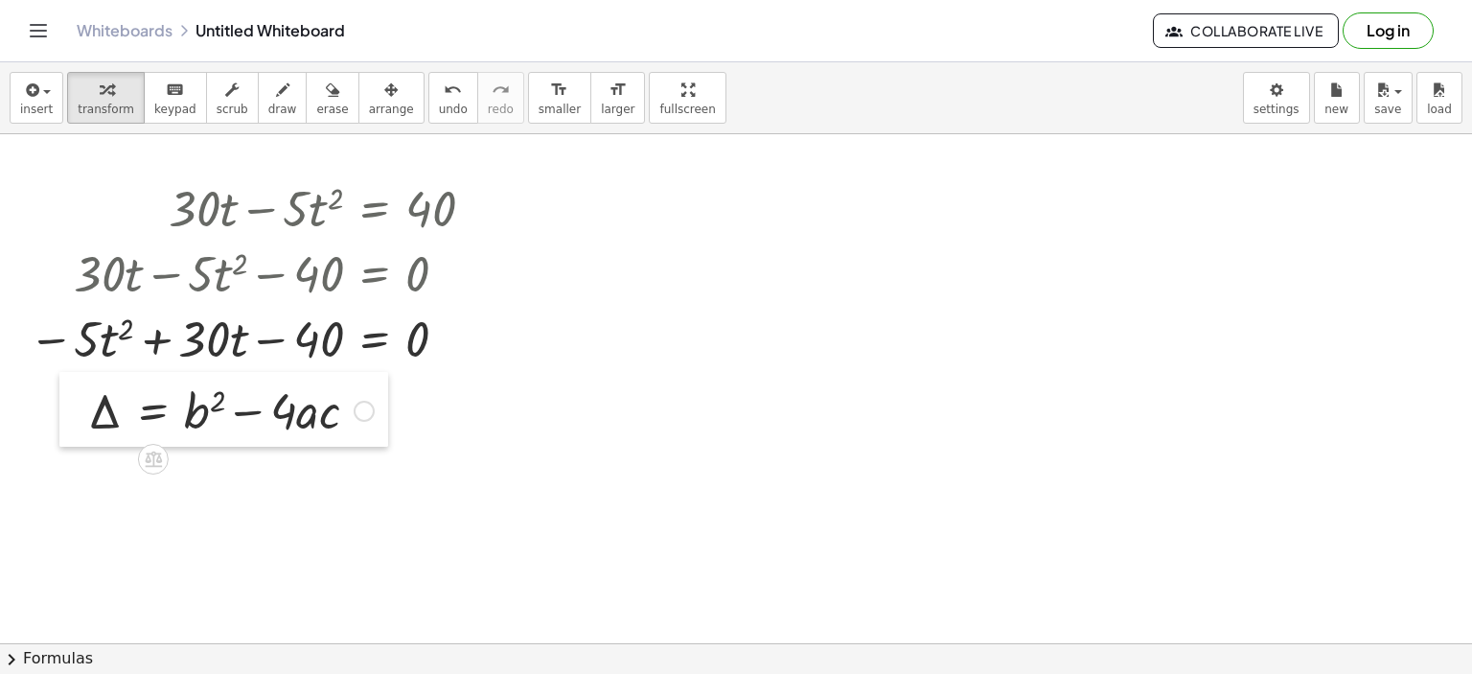
drag, startPoint x: 761, startPoint y: 457, endPoint x: 75, endPoint y: 400, distance: 688.6
click at [75, 400] on div at bounding box center [73, 409] width 29 height 75
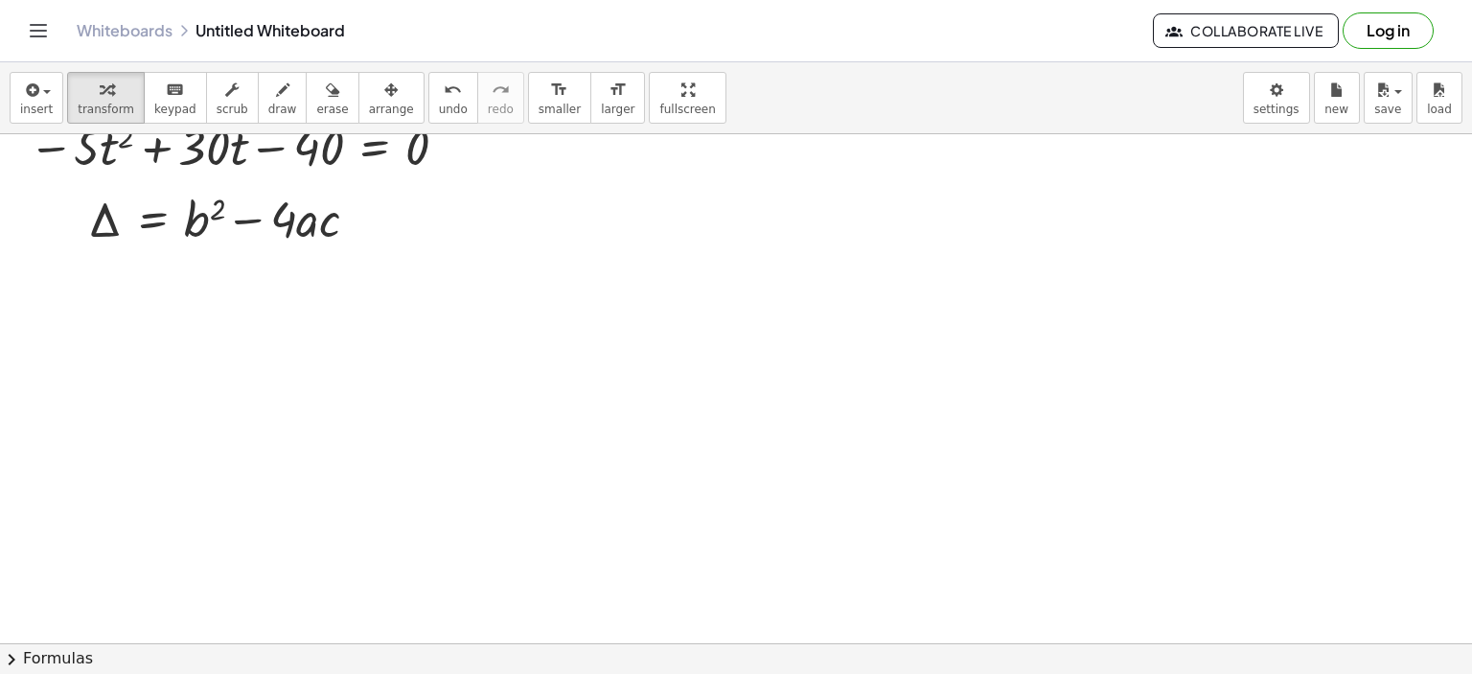
scroll to position [96, 0]
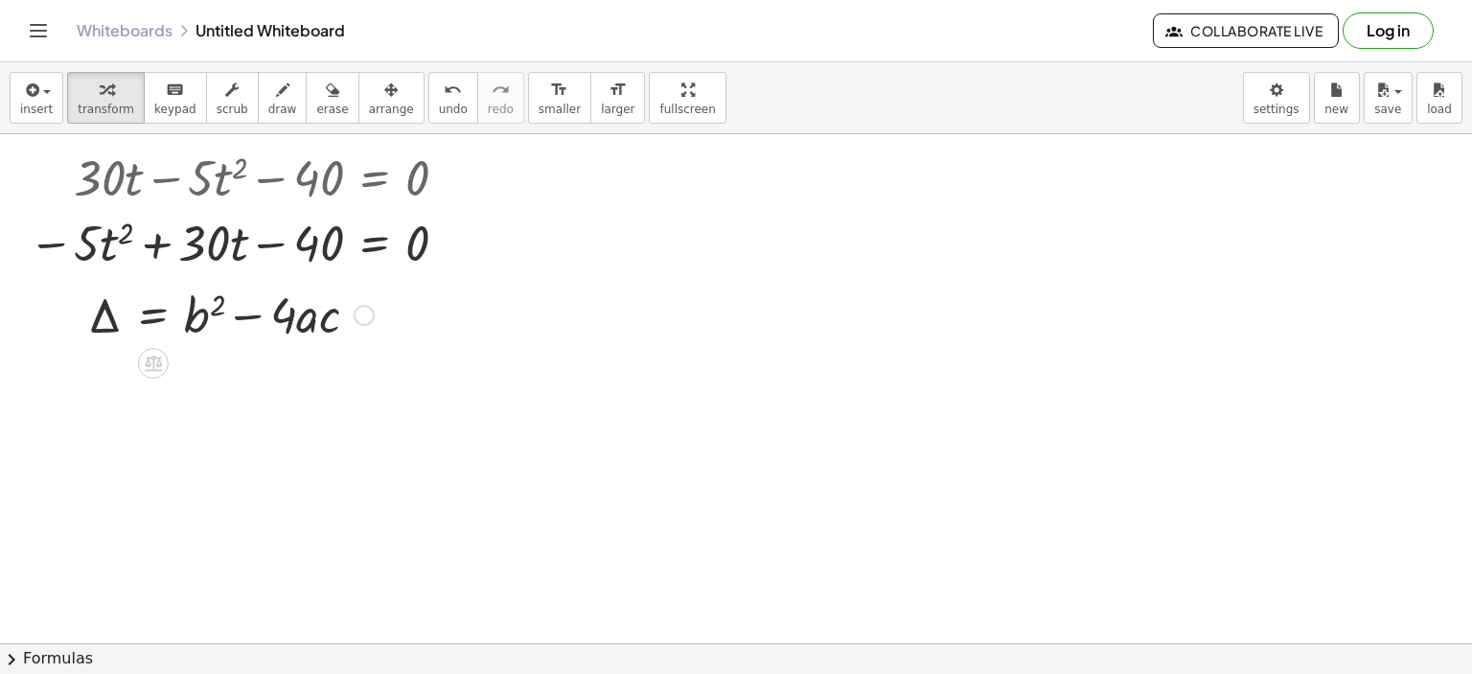
click at [360, 310] on div at bounding box center [364, 315] width 21 height 21
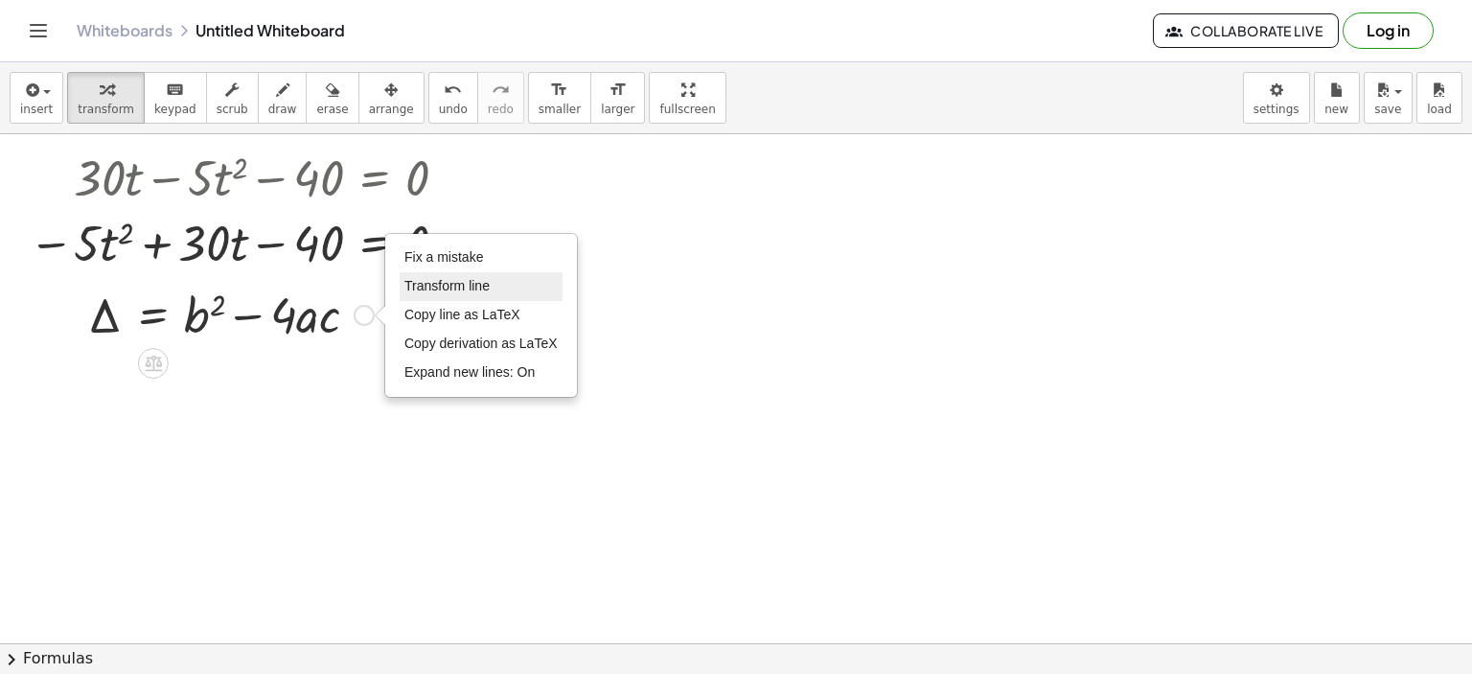
click at [464, 290] on span "Transform line" at bounding box center [446, 285] width 85 height 15
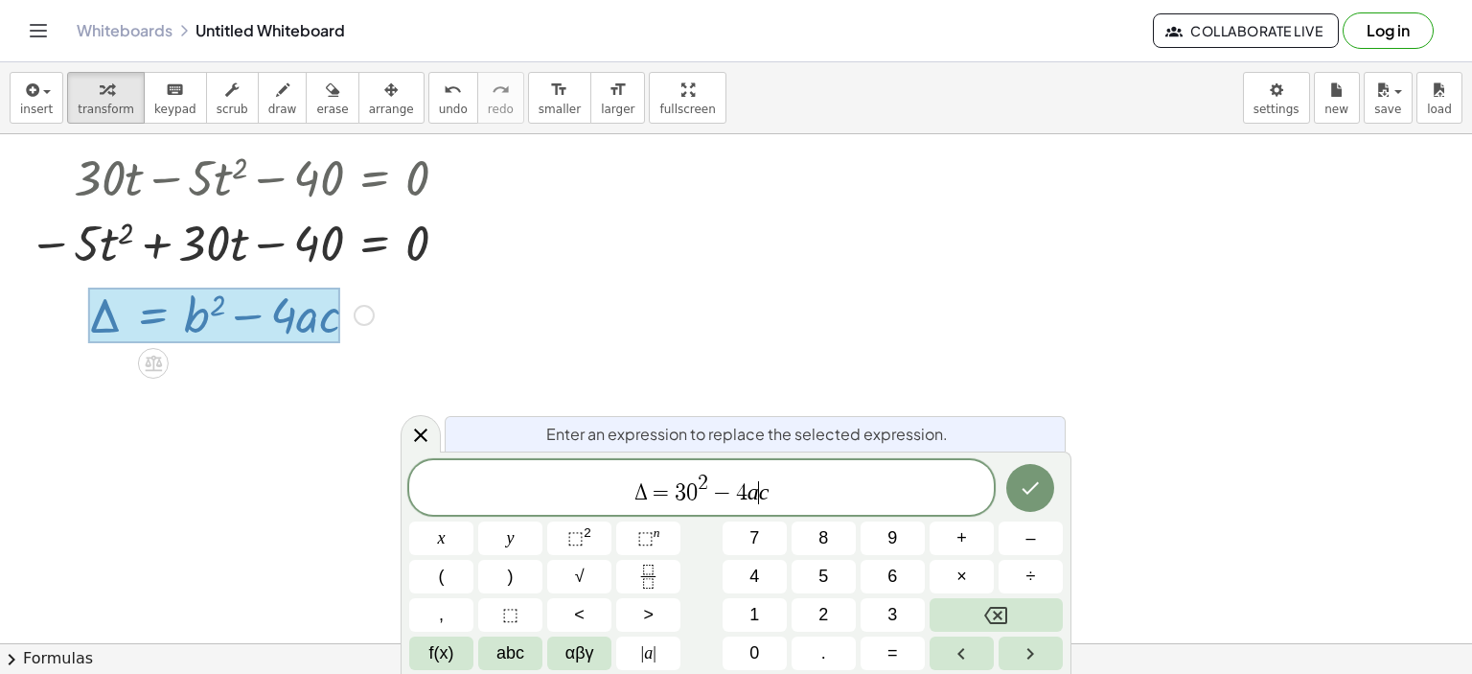
click at [756, 497] on var "a" at bounding box center [752, 491] width 11 height 25
click at [1042, 479] on icon "Done" at bounding box center [1030, 486] width 23 height 23
click at [1042, 479] on div at bounding box center [736, 610] width 1472 height 1144
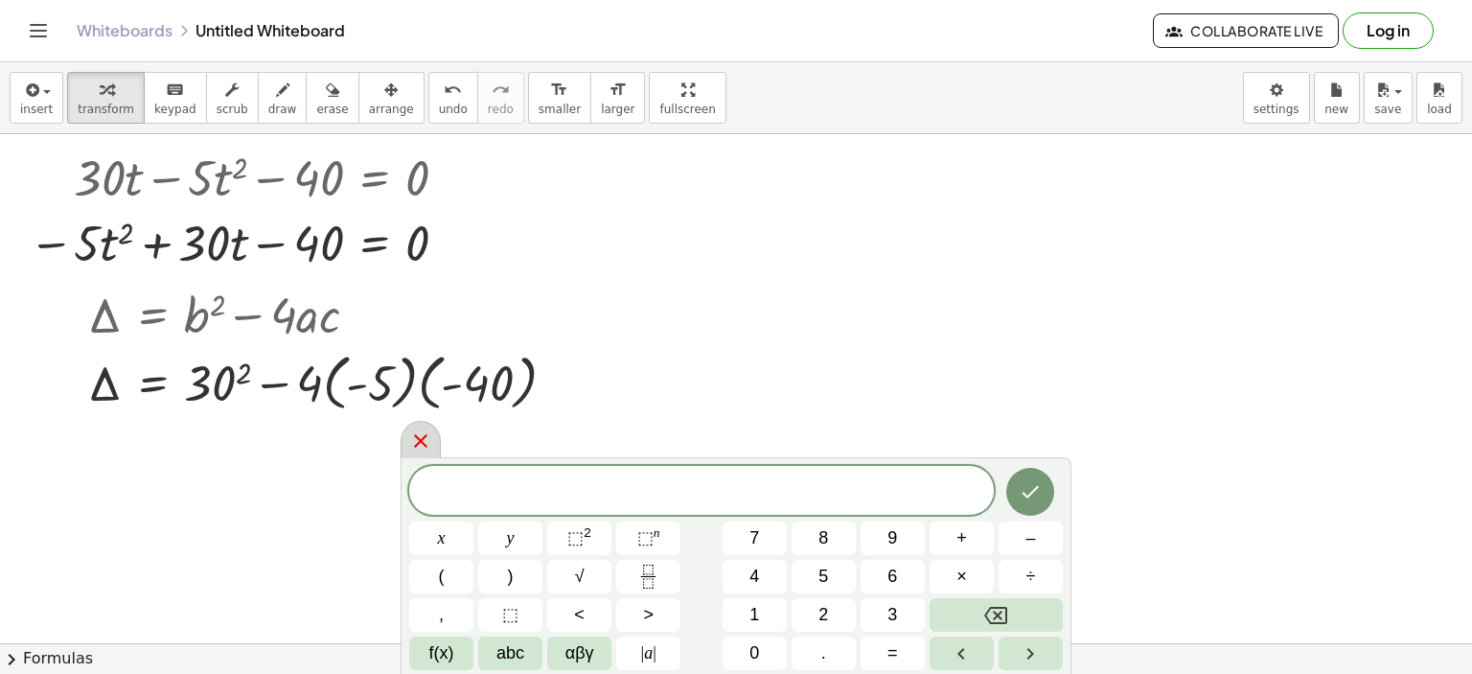
click at [430, 443] on icon at bounding box center [420, 440] width 23 height 23
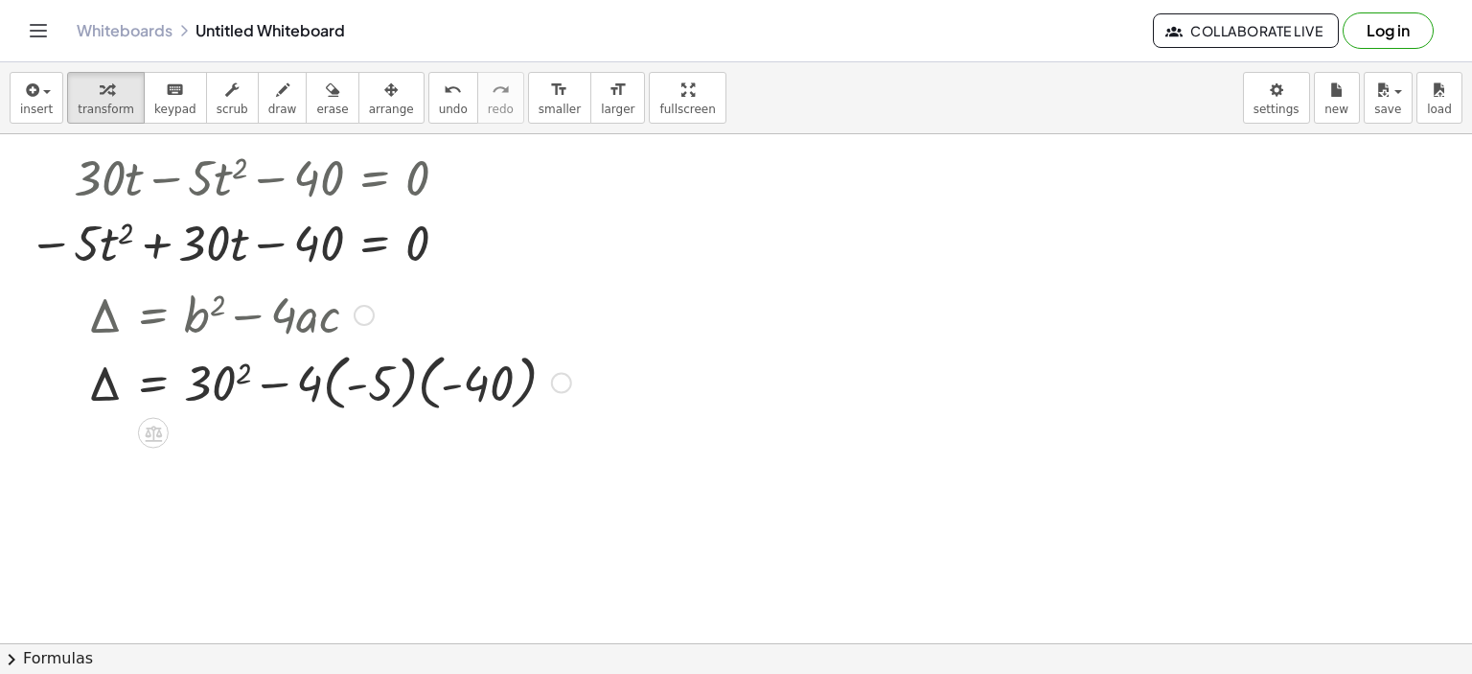
click at [243, 367] on div at bounding box center [330, 381] width 502 height 70
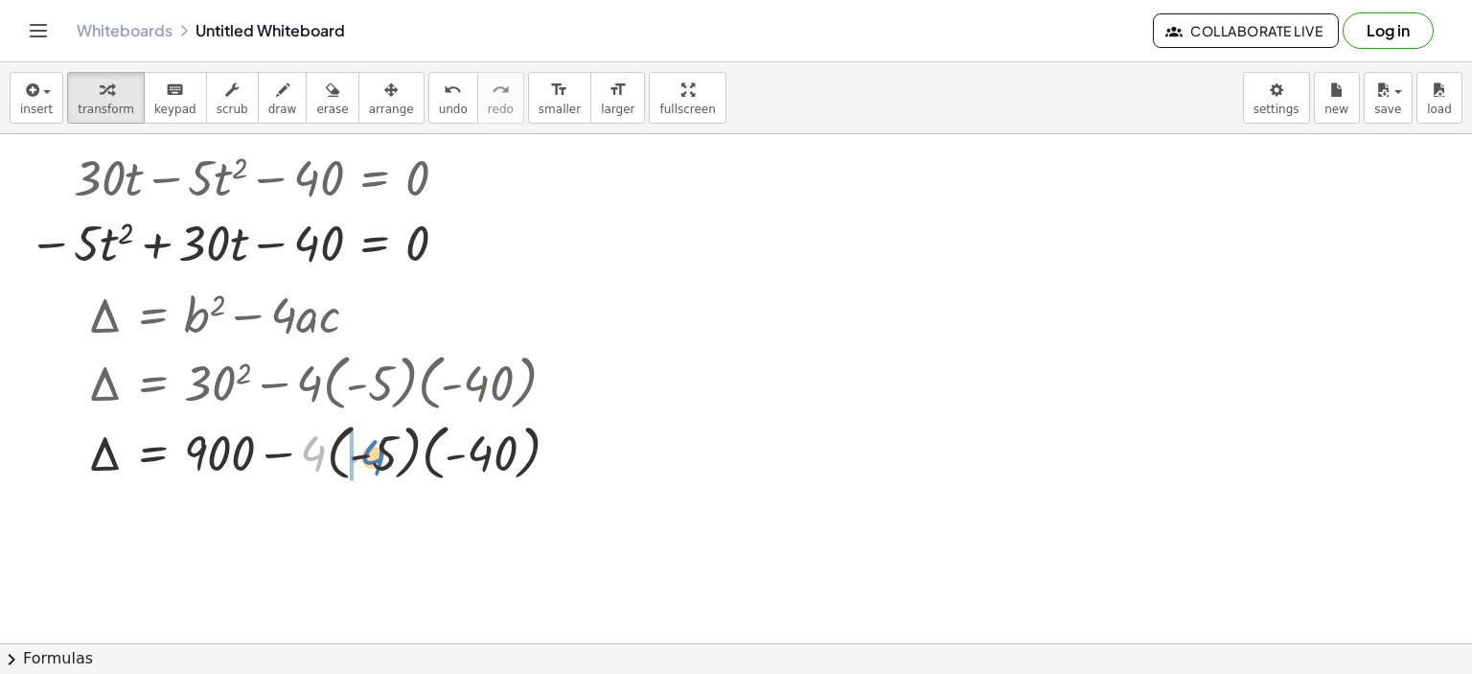
drag, startPoint x: 317, startPoint y: 462, endPoint x: 377, endPoint y: 466, distance: 59.5
click at [377, 466] on div at bounding box center [332, 451] width 506 height 70
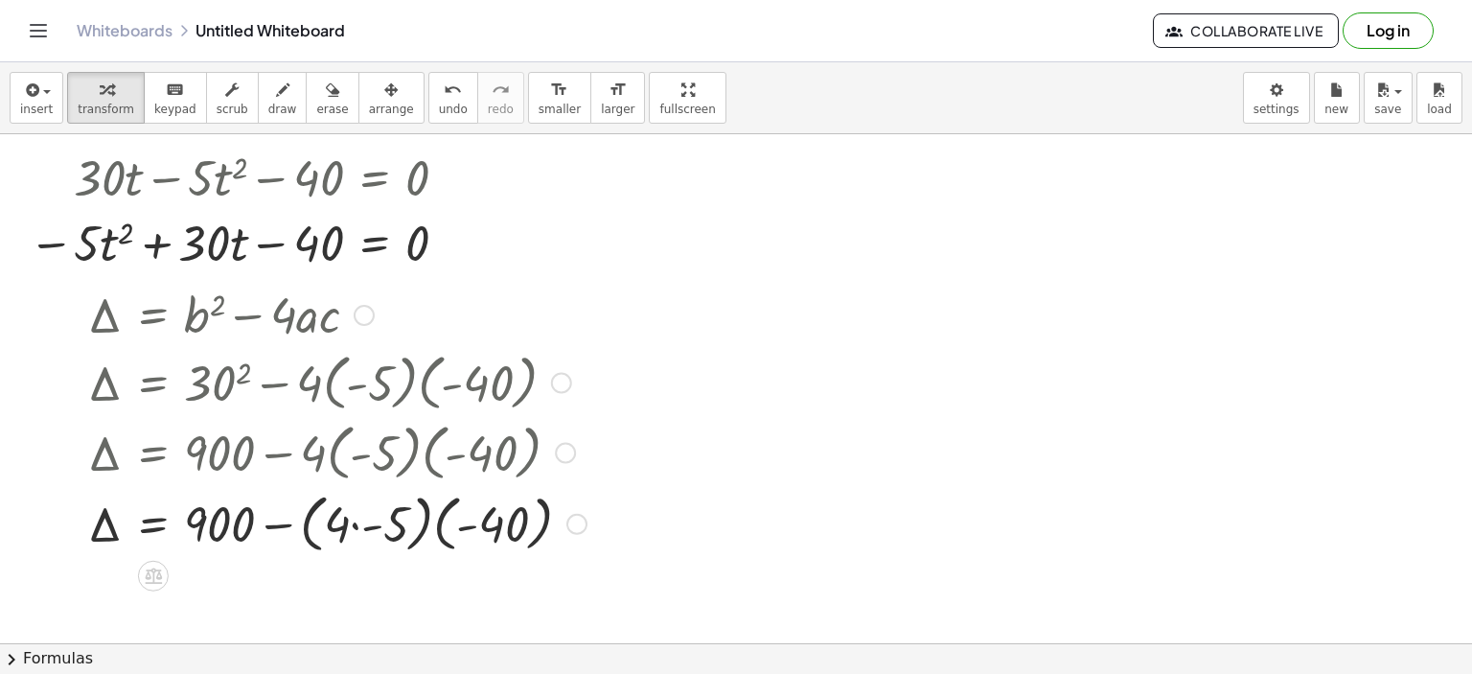
click at [353, 519] on div at bounding box center [337, 522] width 517 height 73
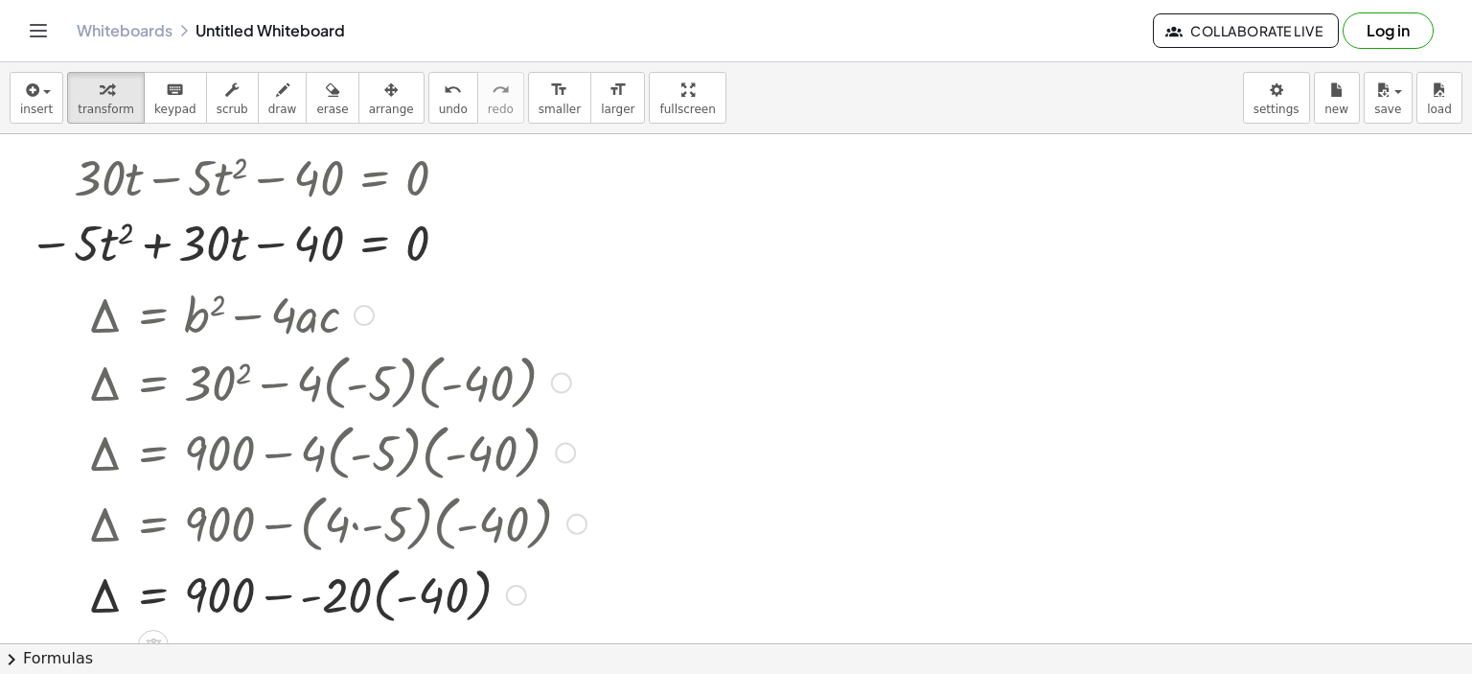
click at [516, 599] on div "Fix a mistake Transform line Copy line as LaTeX Copy derivation as LaTeX Expand…" at bounding box center [516, 595] width 21 height 21
click at [506, 540] on div at bounding box center [337, 522] width 517 height 73
click at [512, 583] on div at bounding box center [337, 593] width 517 height 70
drag, startPoint x: 512, startPoint y: 583, endPoint x: 506, endPoint y: 543, distance: 39.7
click at [153, 315] on div "Δ = + b 2 − · 4 · a · c Δ = + 30 2 − · 4 · ( - 5 ) · ( - 40 ) Δ = + 900 − · 4 ·…" at bounding box center [153, 315] width 0 height 0
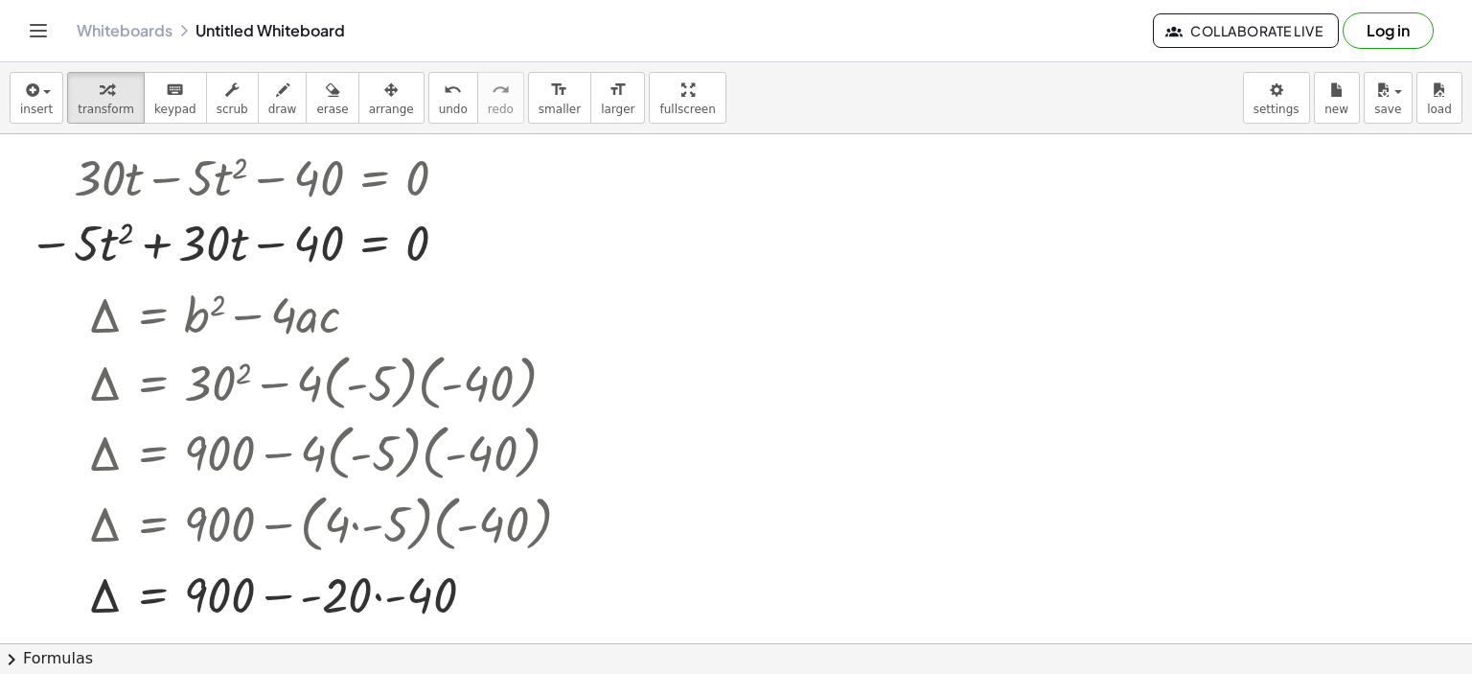
scroll to position [192, 0]
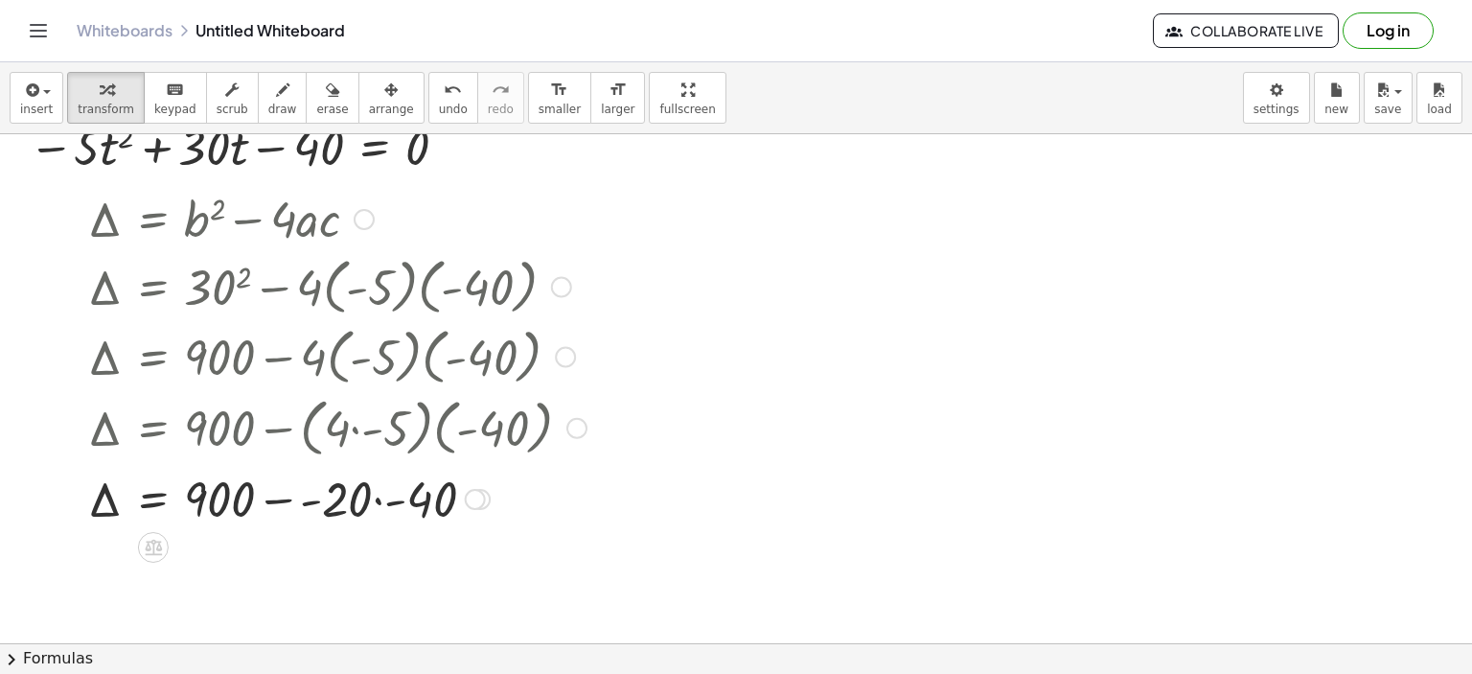
click at [469, 494] on div at bounding box center [475, 499] width 21 height 21
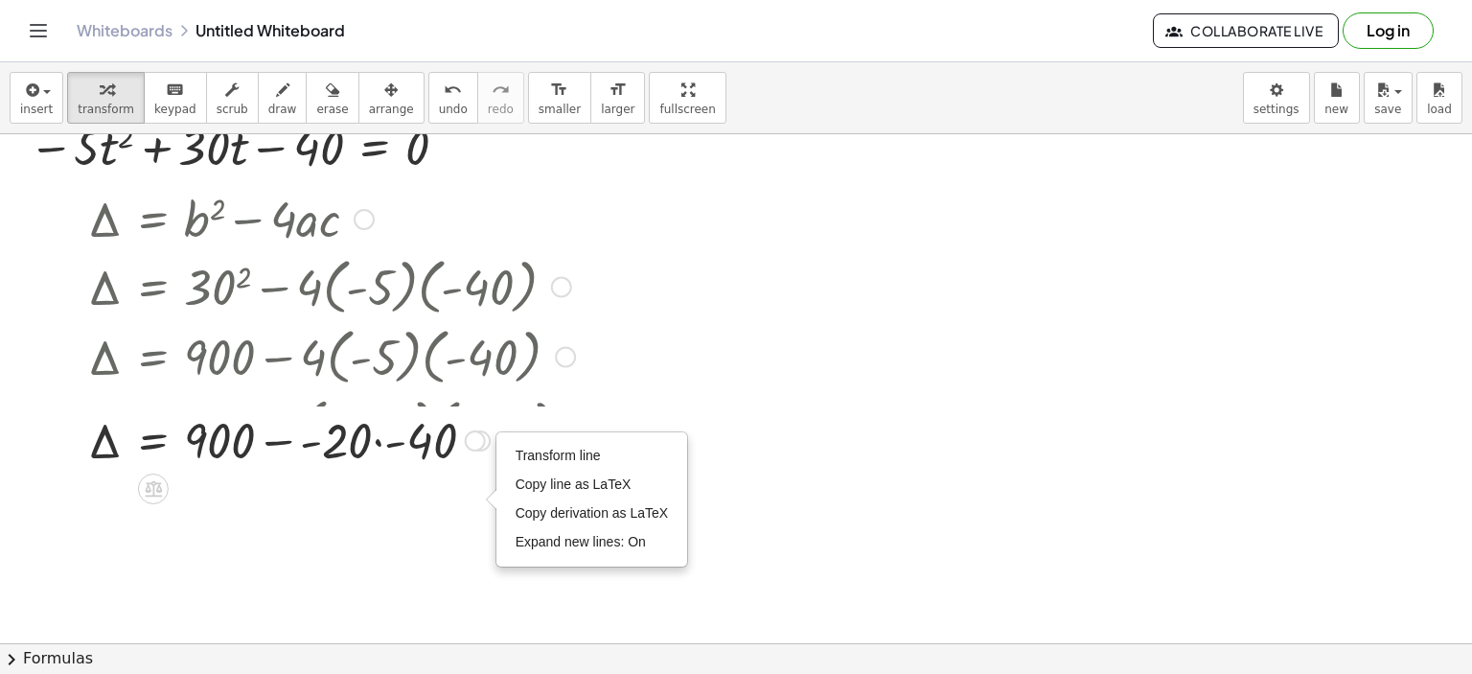
drag, startPoint x: 468, startPoint y: 480, endPoint x: 465, endPoint y: 426, distance: 53.7
click at [153, 441] on div "Δ = + − · - · - 40 900 20 Transform line Copy line as LaTeX Copy derivation as …" at bounding box center [153, 441] width 0 height 0
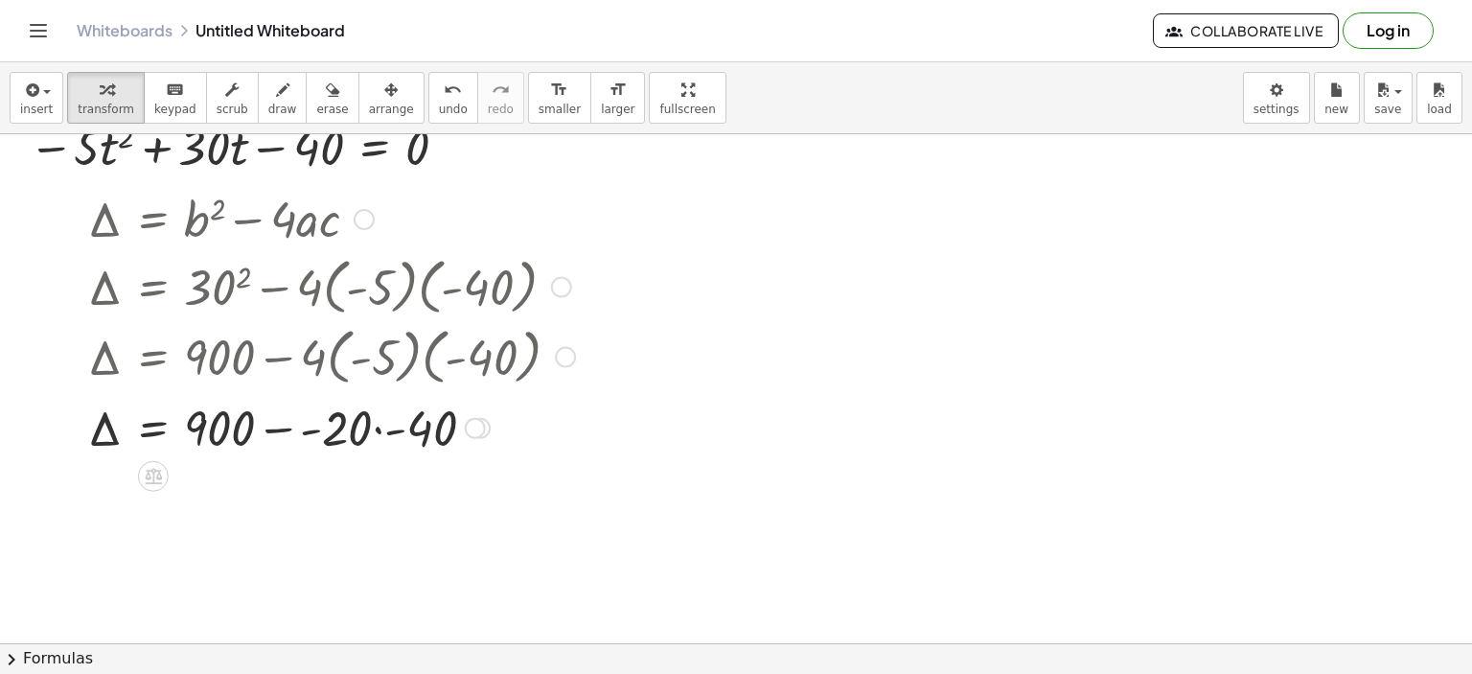
click at [376, 428] on div at bounding box center [332, 426] width 506 height 65
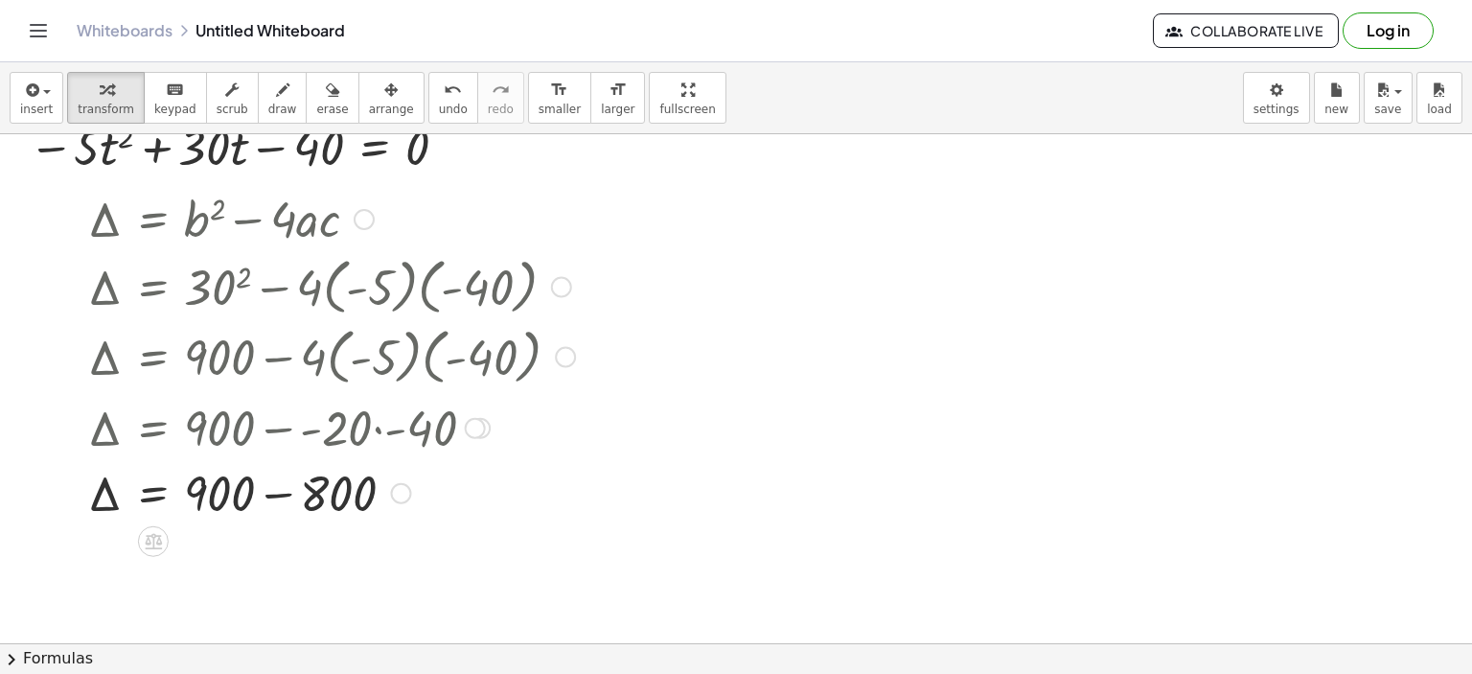
click at [405, 494] on div "Transform line Copy line as LaTeX Copy derivation as LaTeX Expand new lines: On" at bounding box center [400, 493] width 21 height 21
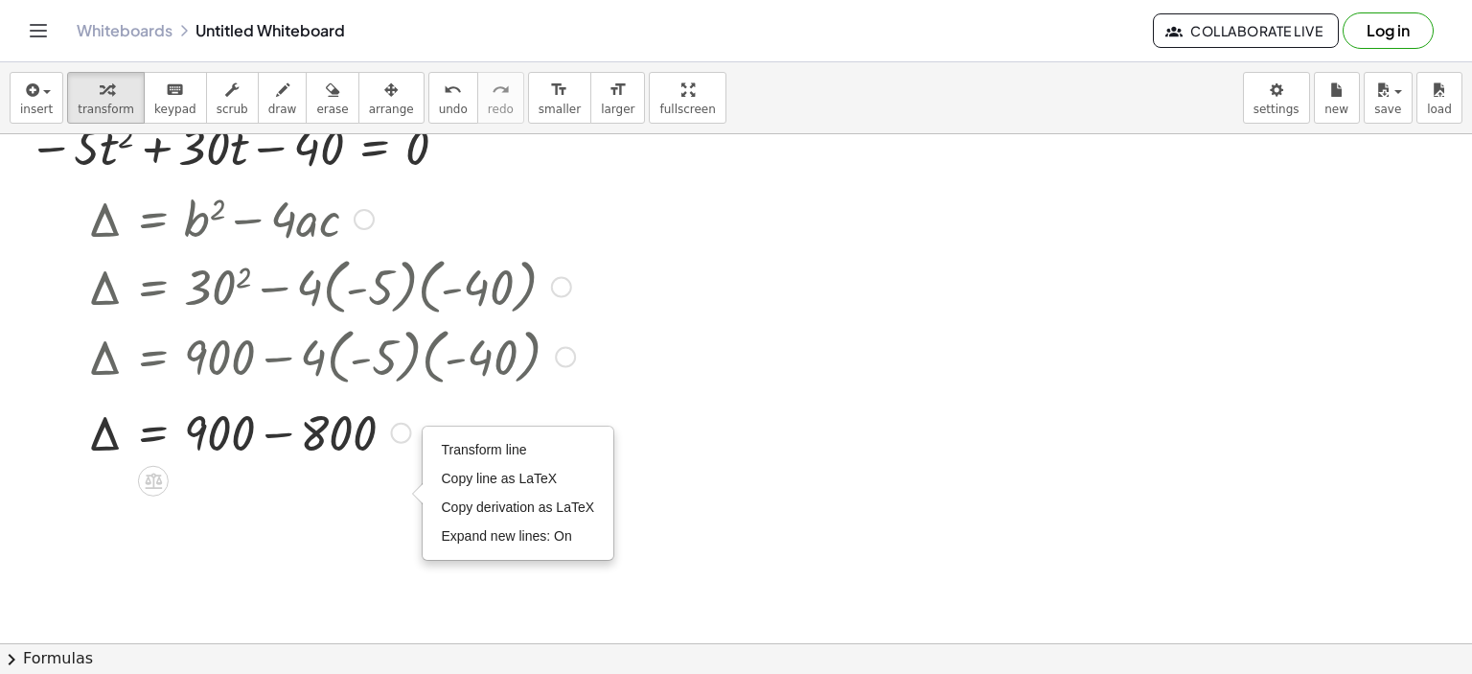
drag, startPoint x: 404, startPoint y: 493, endPoint x: 402, endPoint y: 424, distance: 69.0
click at [402, 424] on div "Transform line Copy line as LaTeX Copy derivation as LaTeX Expand new lines: On" at bounding box center [400, 433] width 21 height 21
click at [1000, 440] on div at bounding box center [736, 515] width 1472 height 1144
